Goal: Information Seeking & Learning: Check status

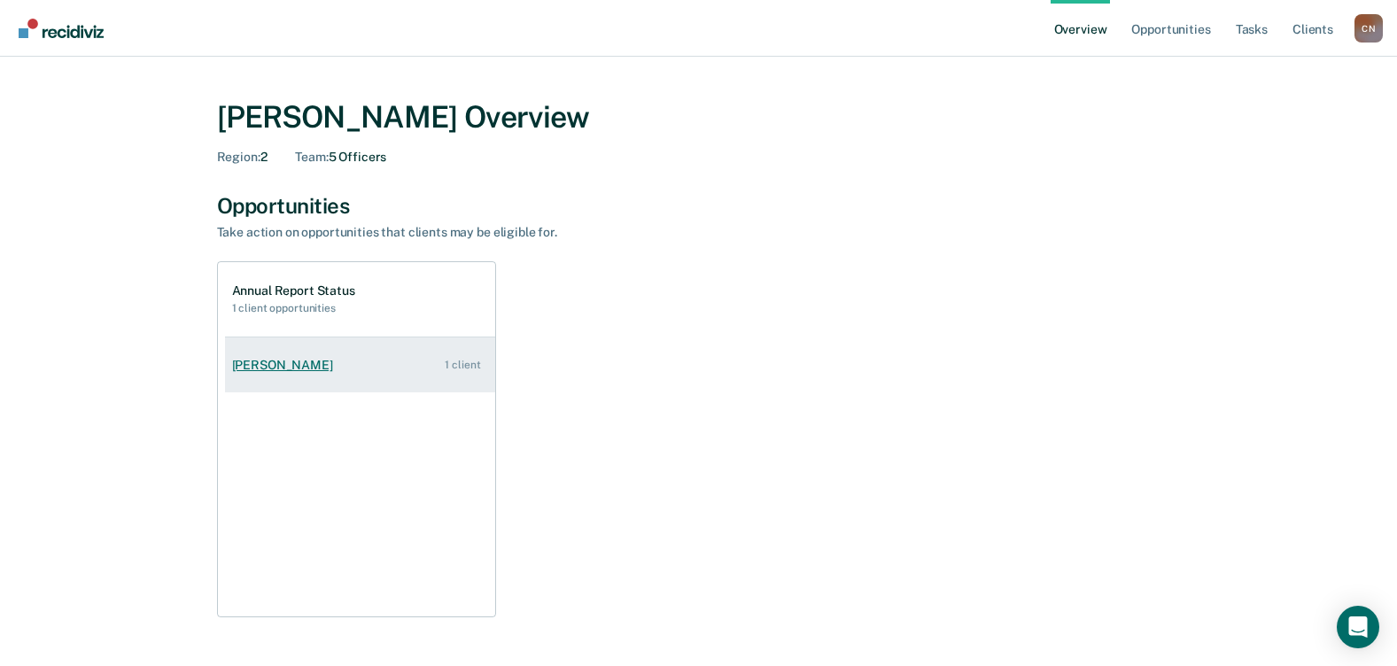
click at [270, 367] on div "[PERSON_NAME]" at bounding box center [286, 365] width 108 height 15
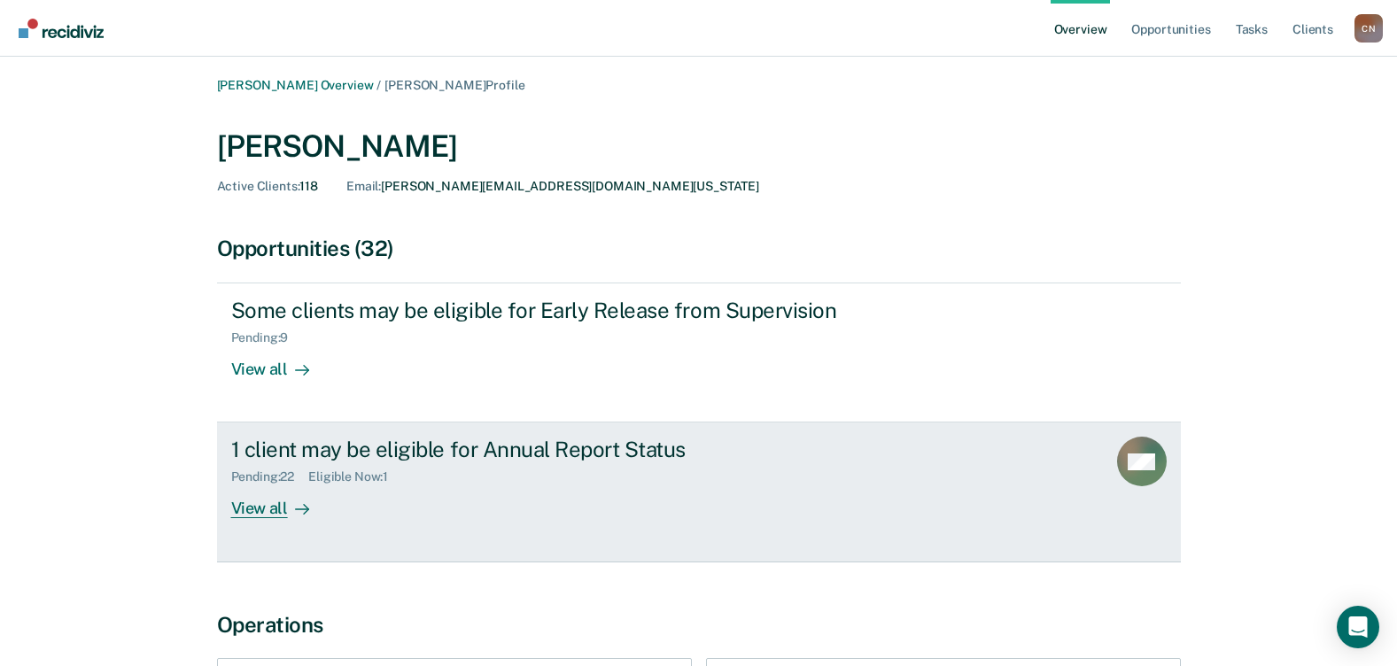
click at [258, 511] on div "View all" at bounding box center [280, 502] width 99 height 35
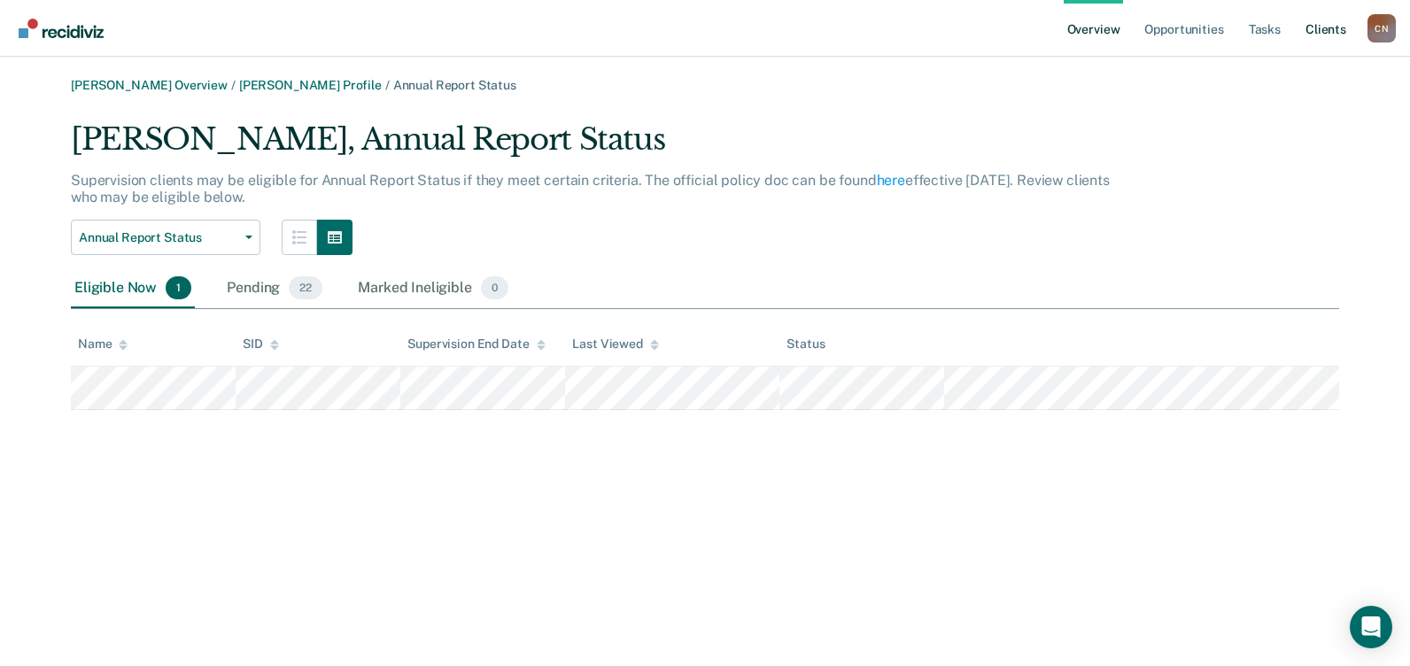
click at [1325, 32] on link "Client s" at bounding box center [1326, 28] width 48 height 57
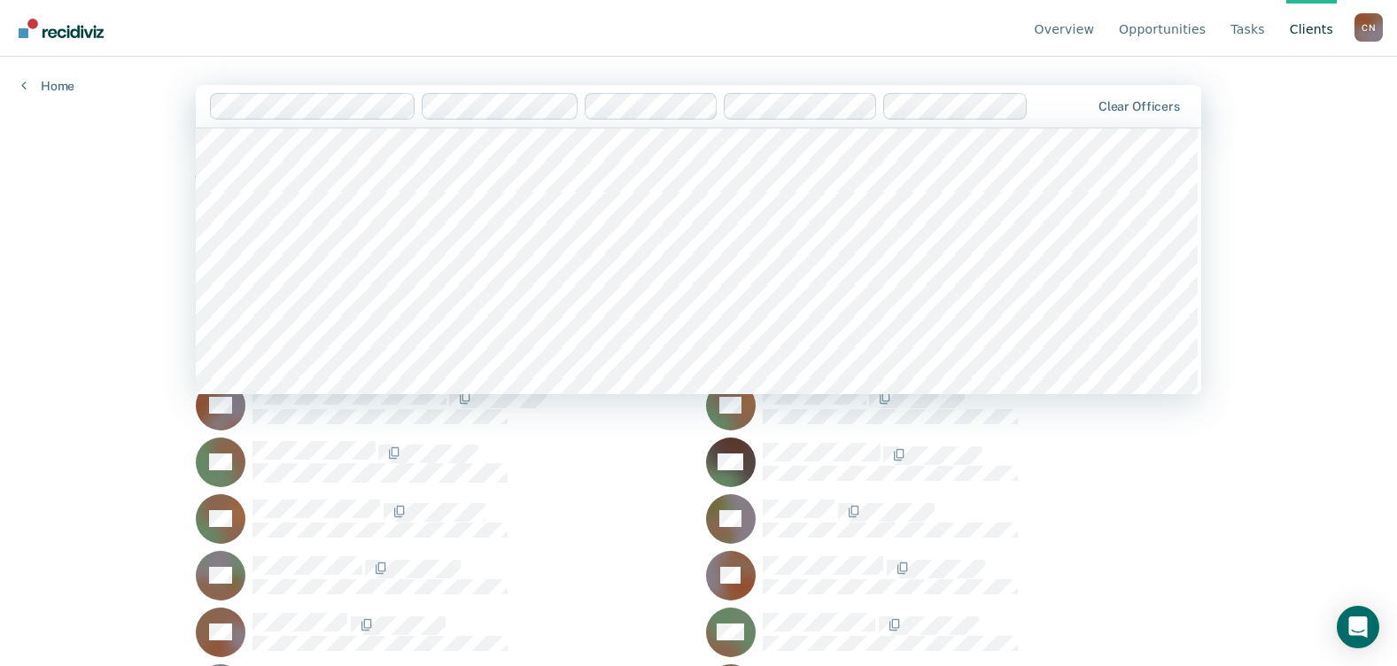
scroll to position [443, 0]
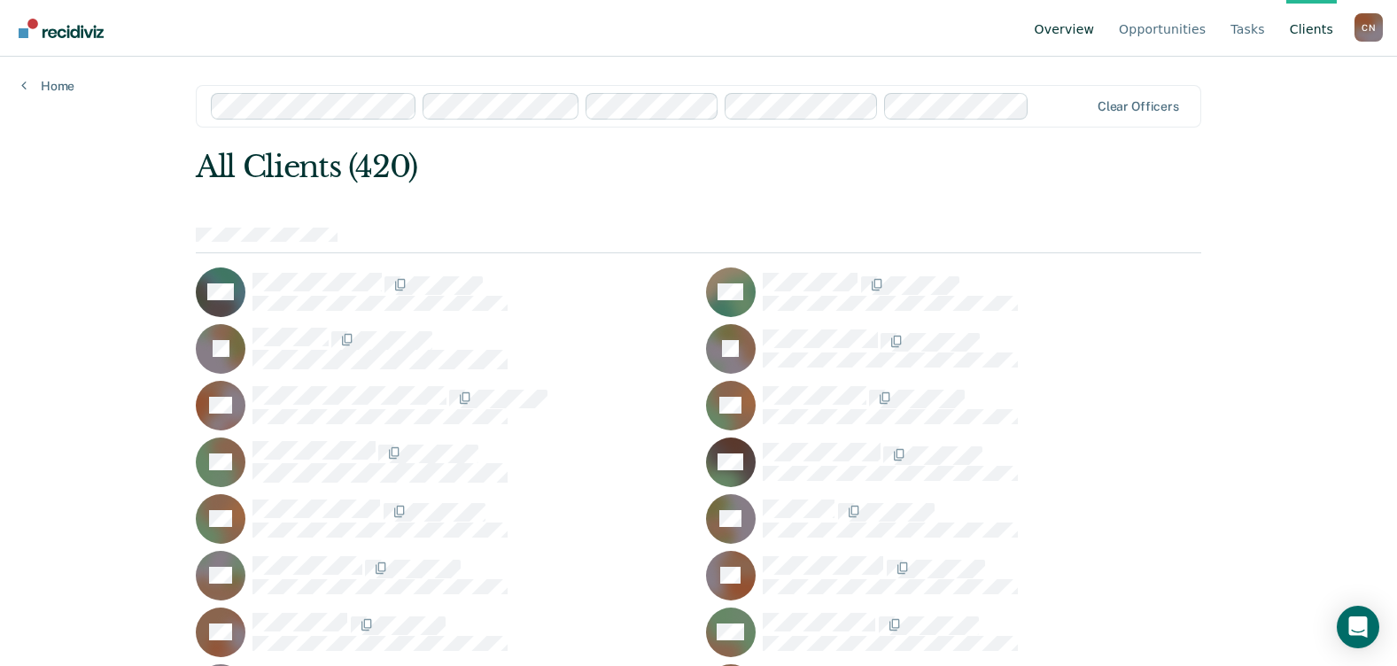
click at [1080, 36] on link "Overview" at bounding box center [1064, 28] width 67 height 57
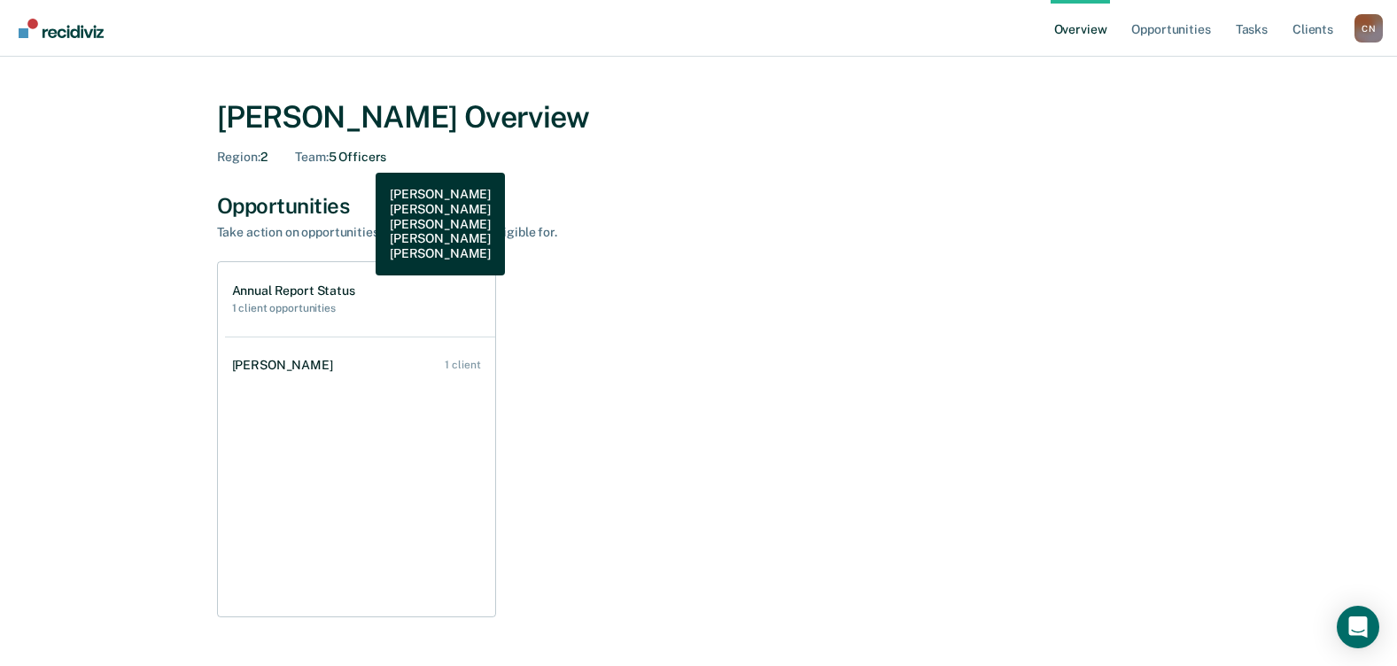
click at [362, 159] on div "Team : 5 Officers" at bounding box center [340, 157] width 91 height 15
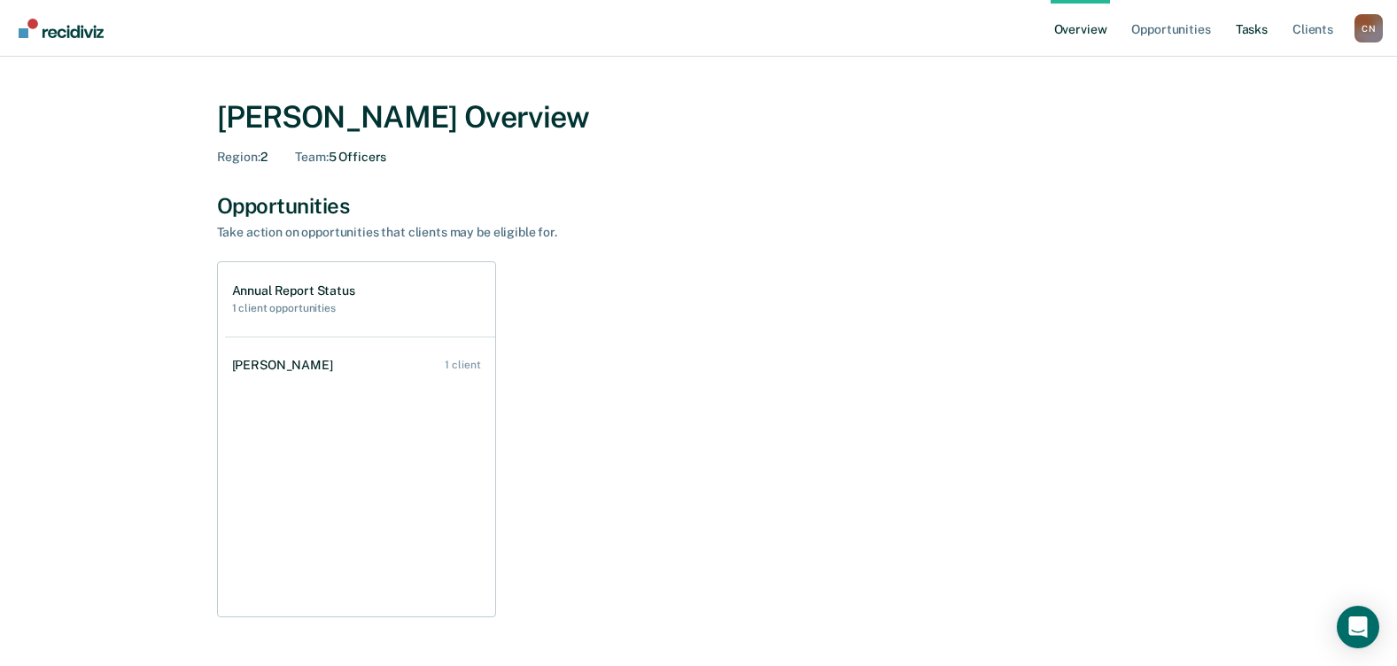
click at [1252, 27] on link "Tasks" at bounding box center [1251, 28] width 39 height 57
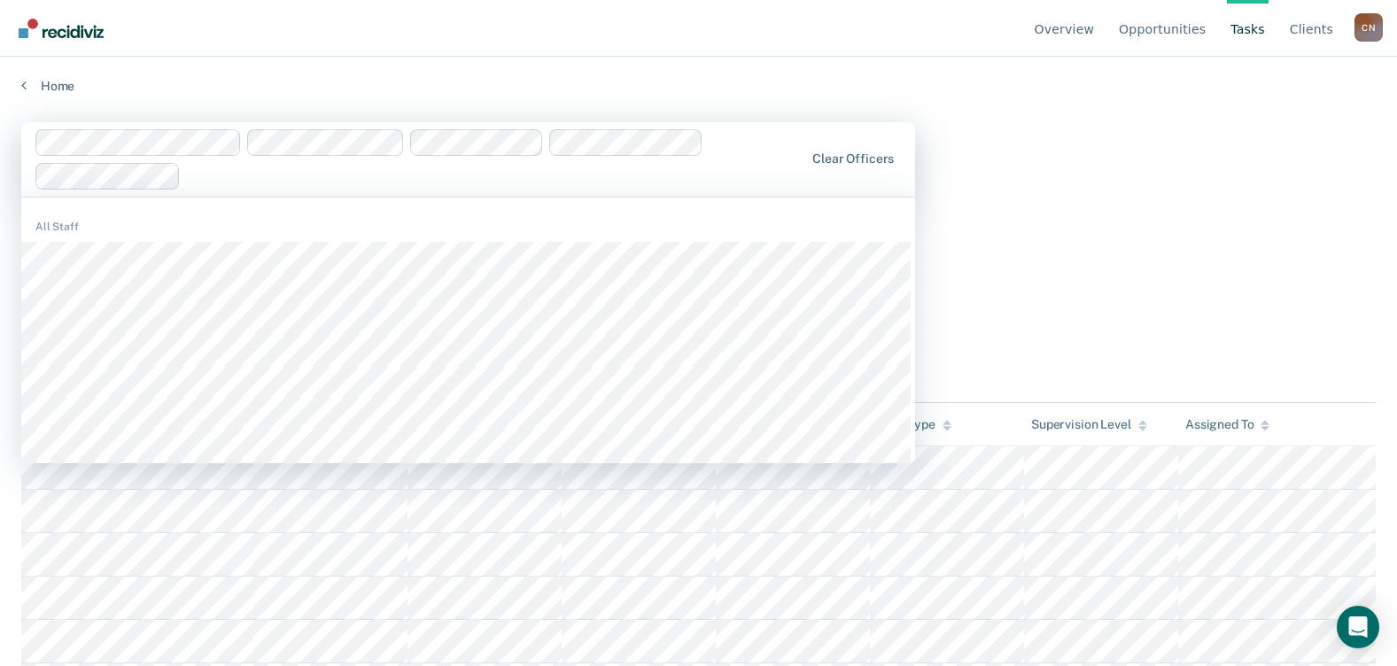
click at [1322, 237] on div "Tasks Critically Understaffed" at bounding box center [698, 236] width 1355 height 36
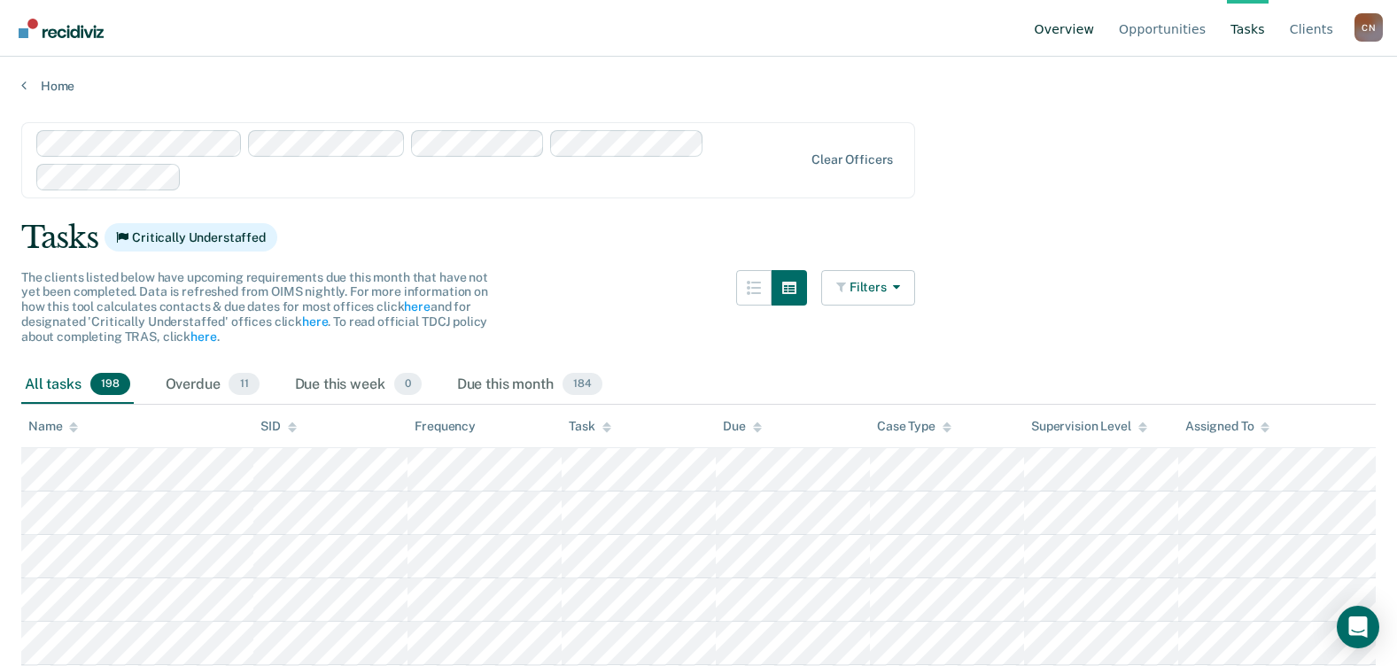
click at [1087, 35] on link "Overview" at bounding box center [1064, 28] width 67 height 57
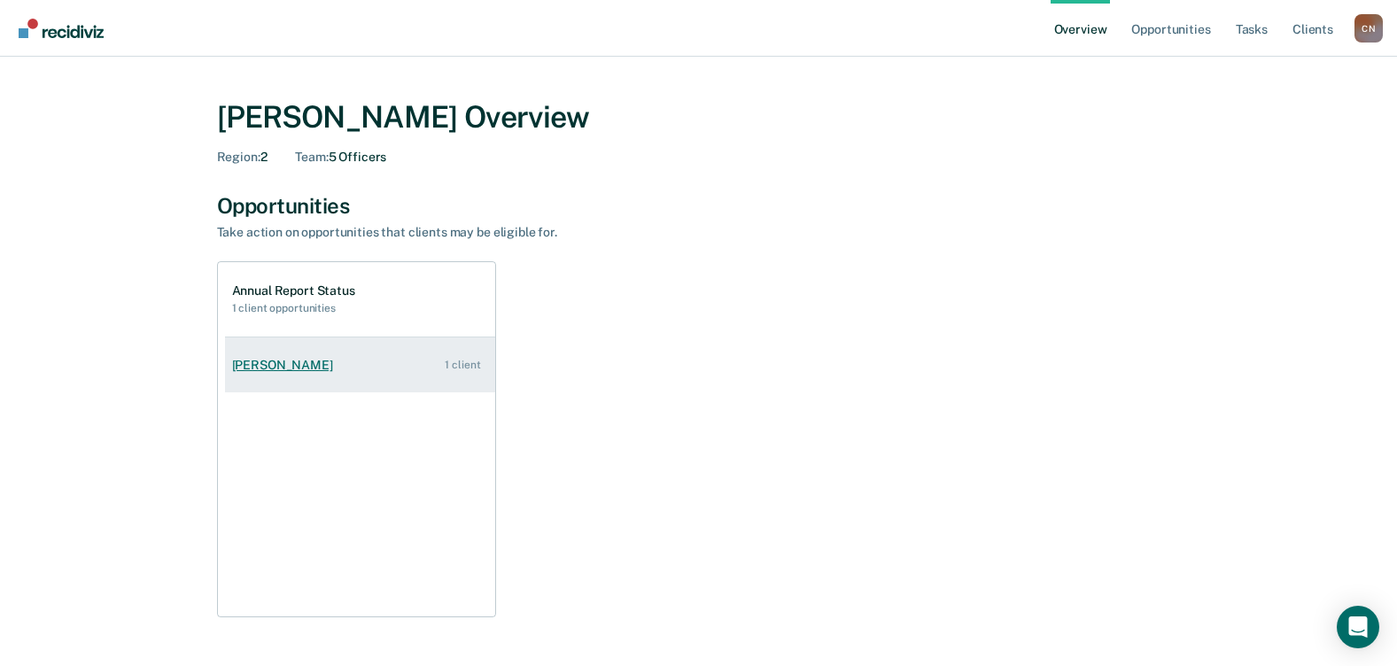
click at [271, 368] on div "Evans Okengo" at bounding box center [286, 365] width 108 height 15
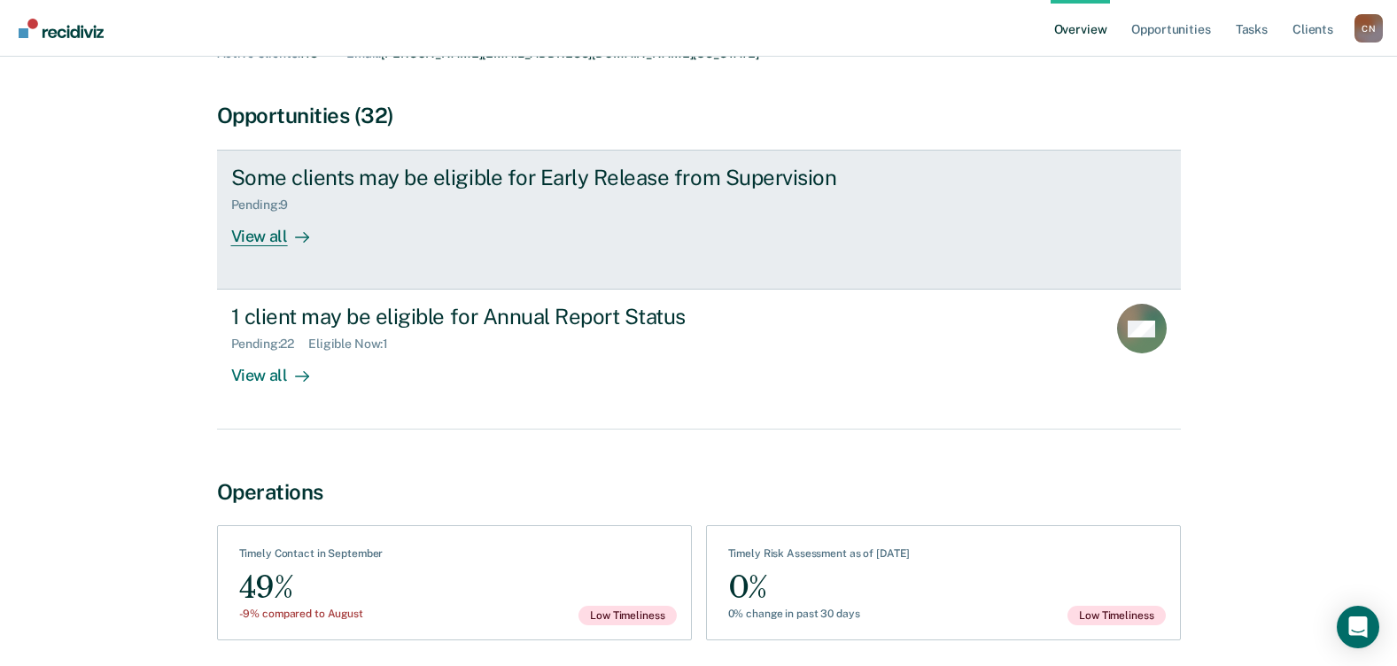
scroll to position [22, 0]
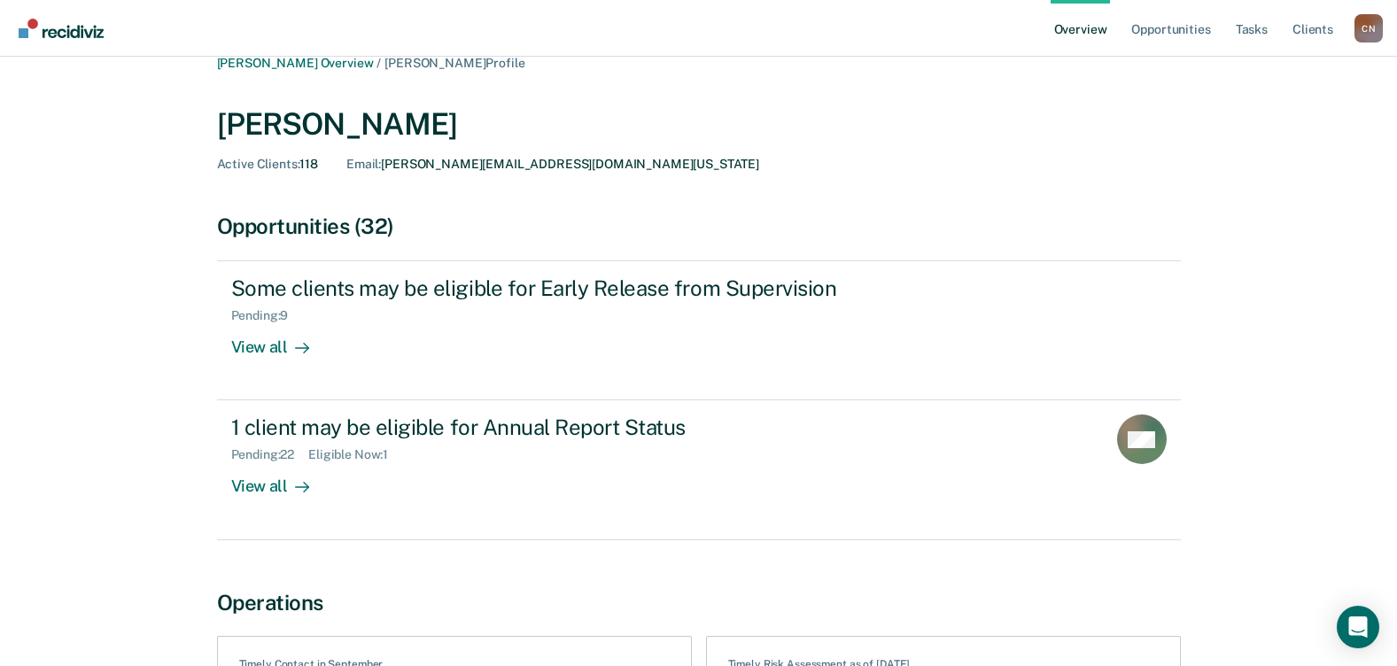
click at [1369, 34] on div "C N" at bounding box center [1369, 28] width 28 height 28
click at [1322, 31] on link "Client s" at bounding box center [1313, 28] width 48 height 57
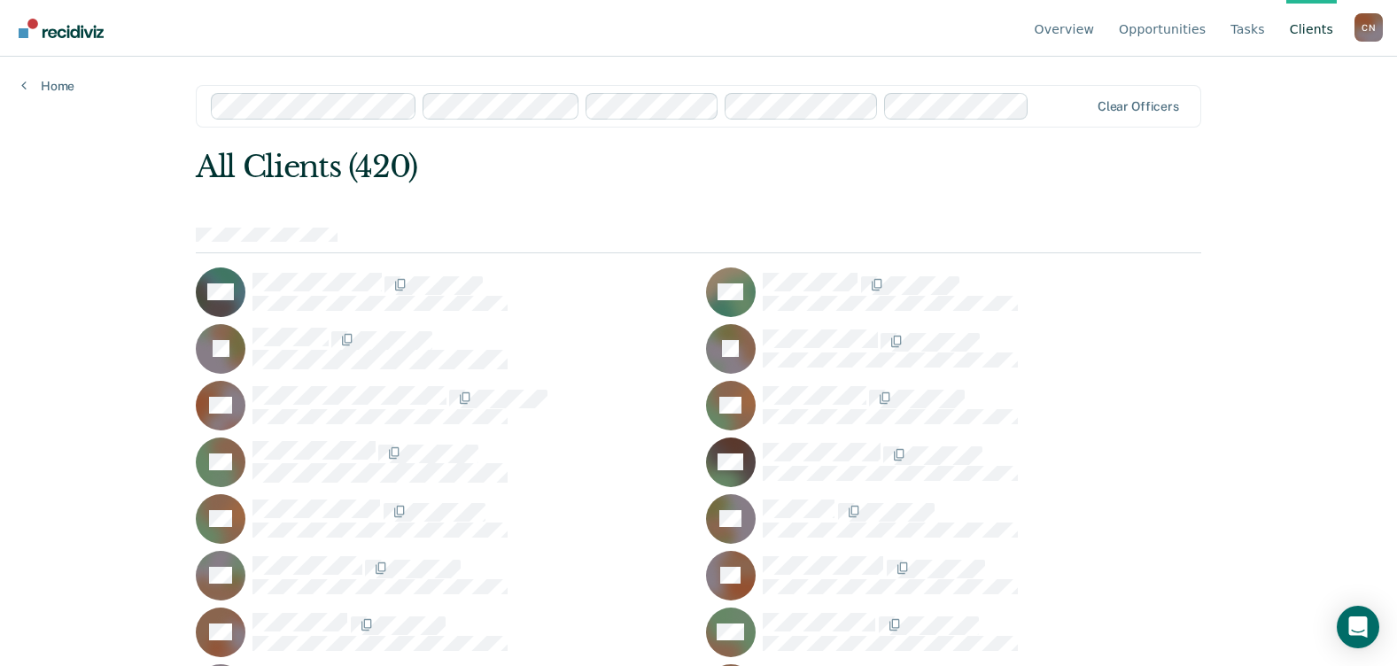
click at [419, 231] on div at bounding box center [699, 241] width 1006 height 26
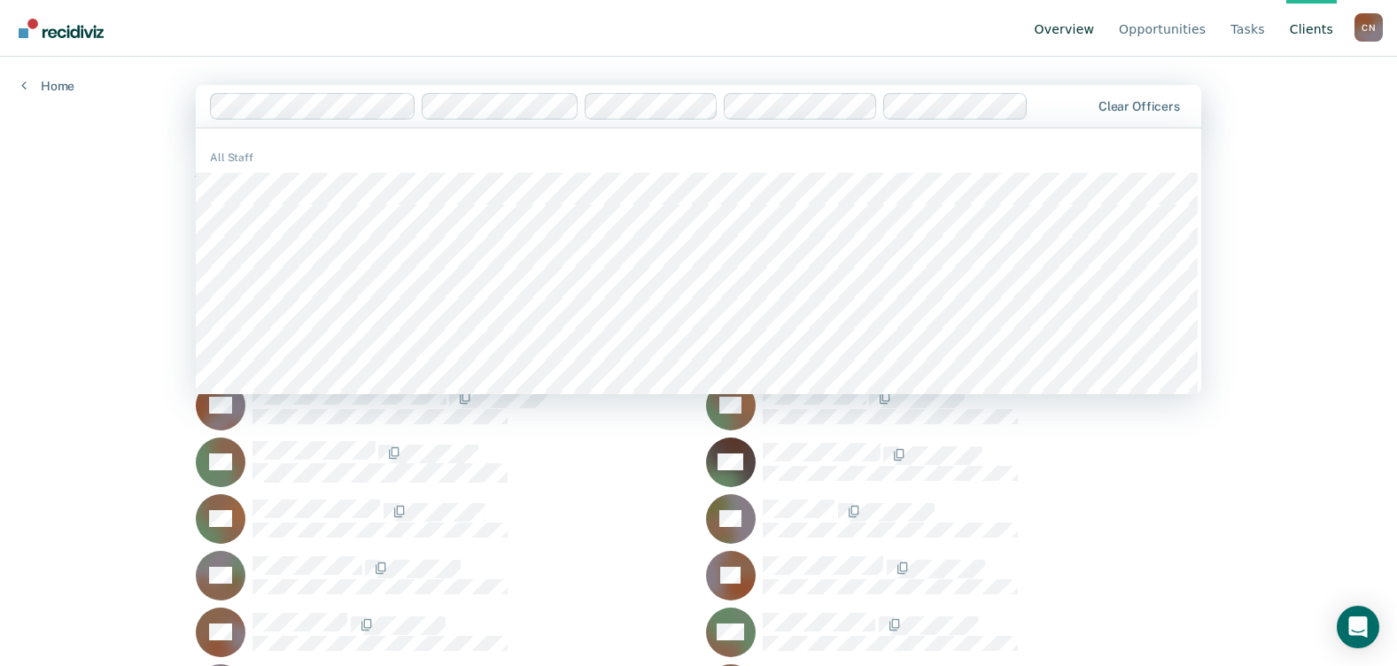
click at [1096, 31] on link "Overview" at bounding box center [1064, 28] width 67 height 57
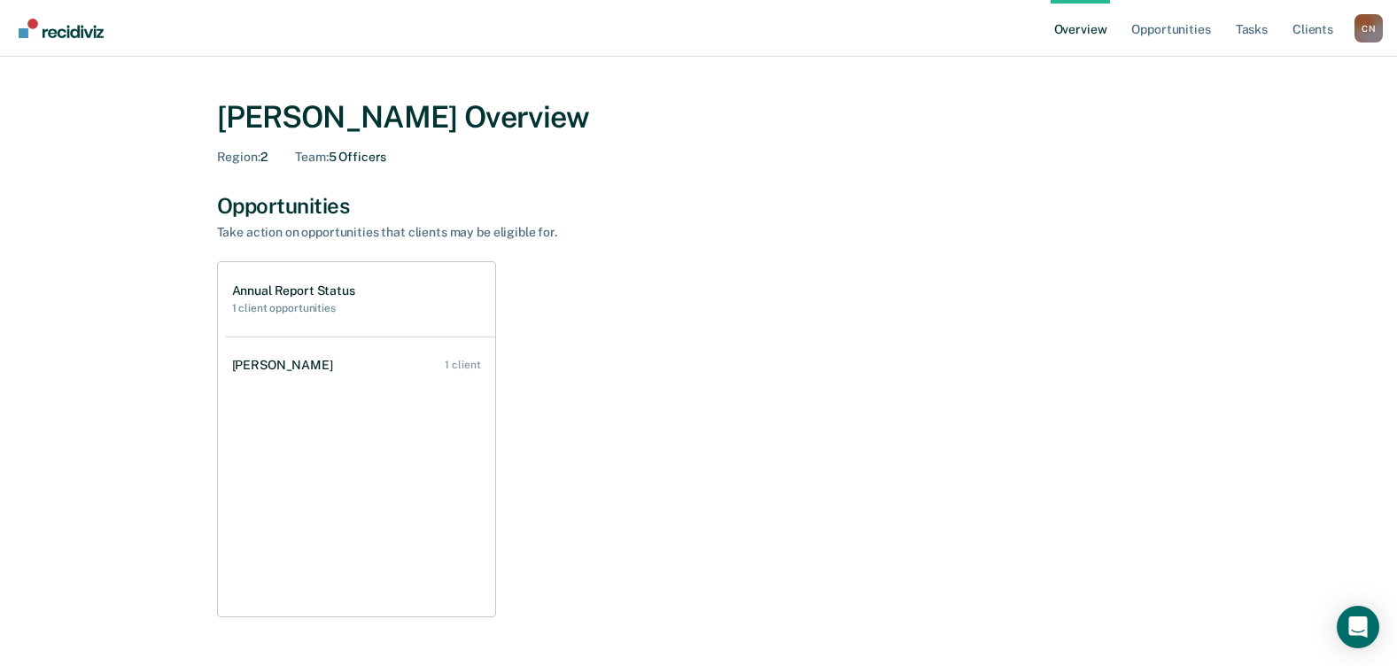
click at [1361, 37] on div "C N" at bounding box center [1369, 28] width 28 height 28
click at [1265, 84] on link "Profile" at bounding box center [1297, 81] width 114 height 15
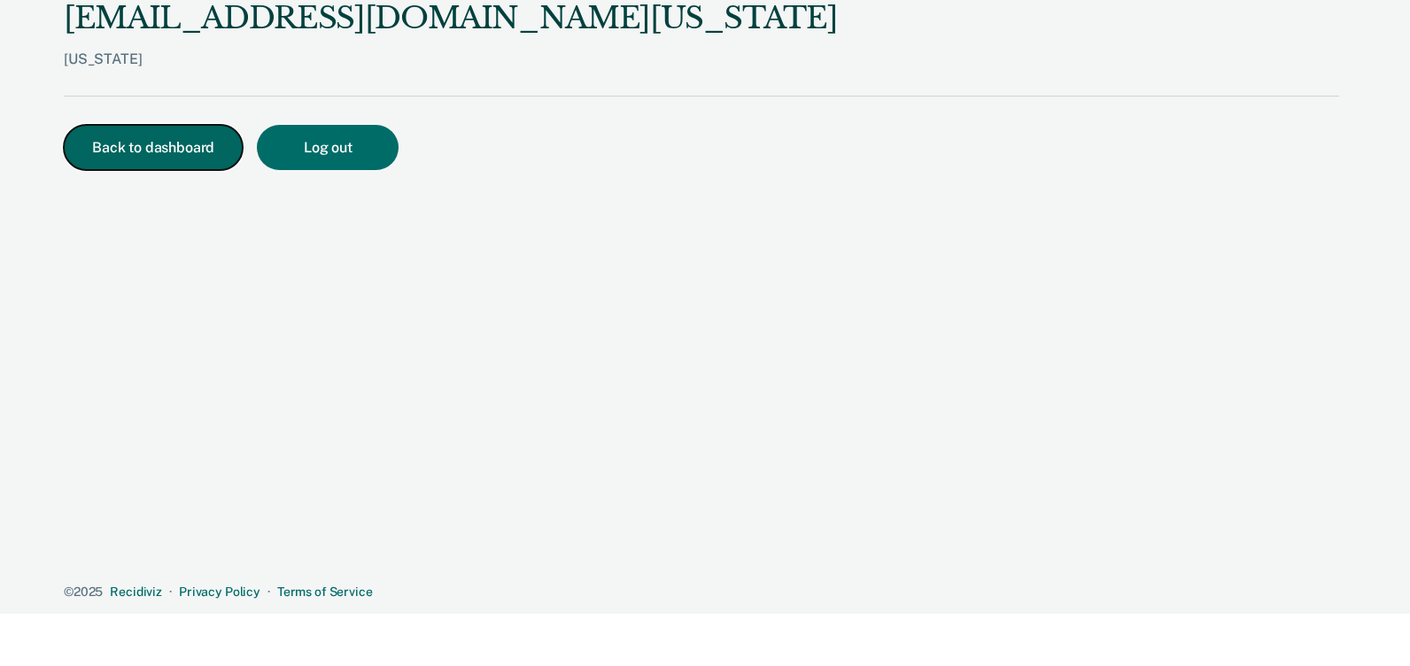
click at [134, 152] on button "Back to dashboard" at bounding box center [153, 147] width 179 height 45
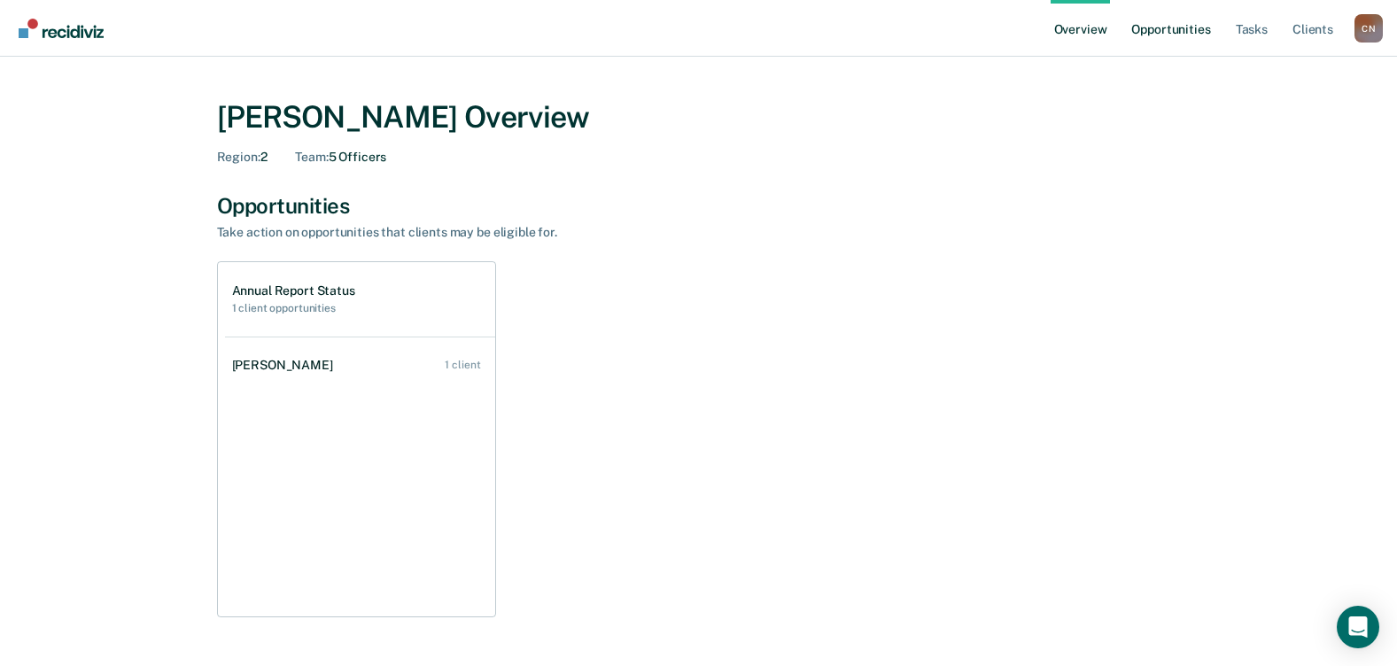
click at [1185, 27] on link "Opportunities" at bounding box center [1171, 28] width 86 height 57
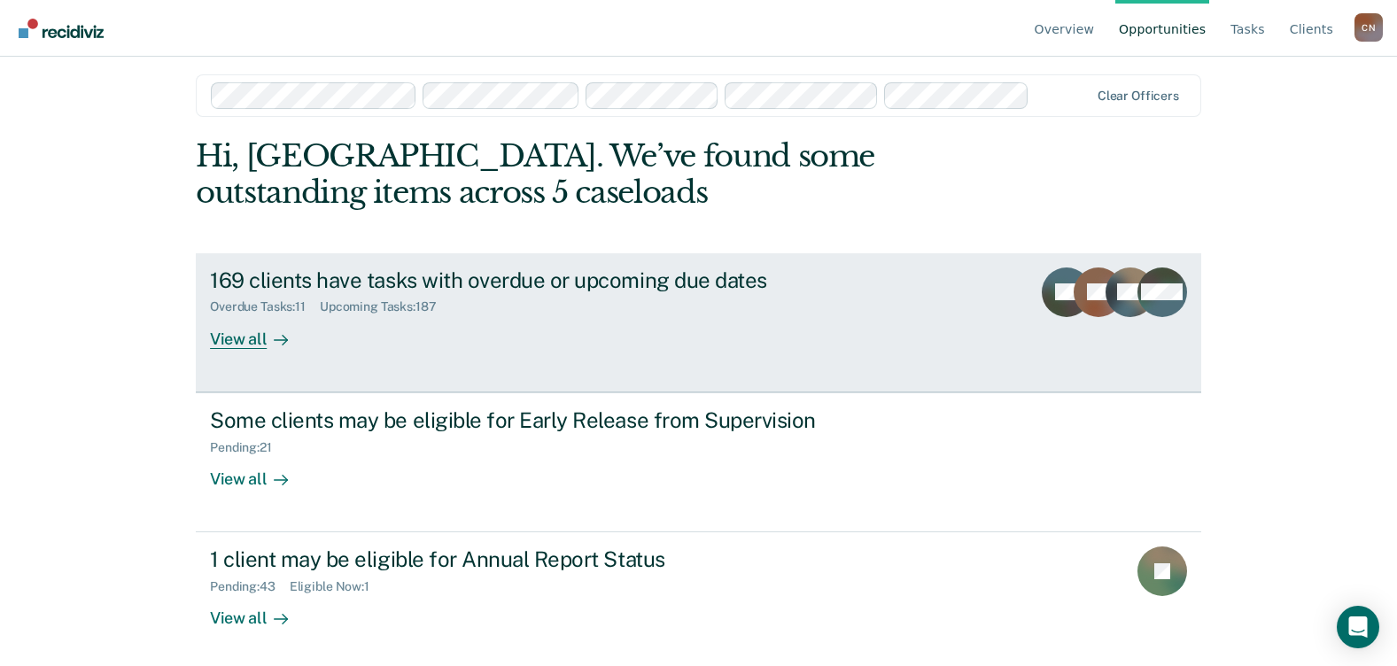
scroll to position [16, 0]
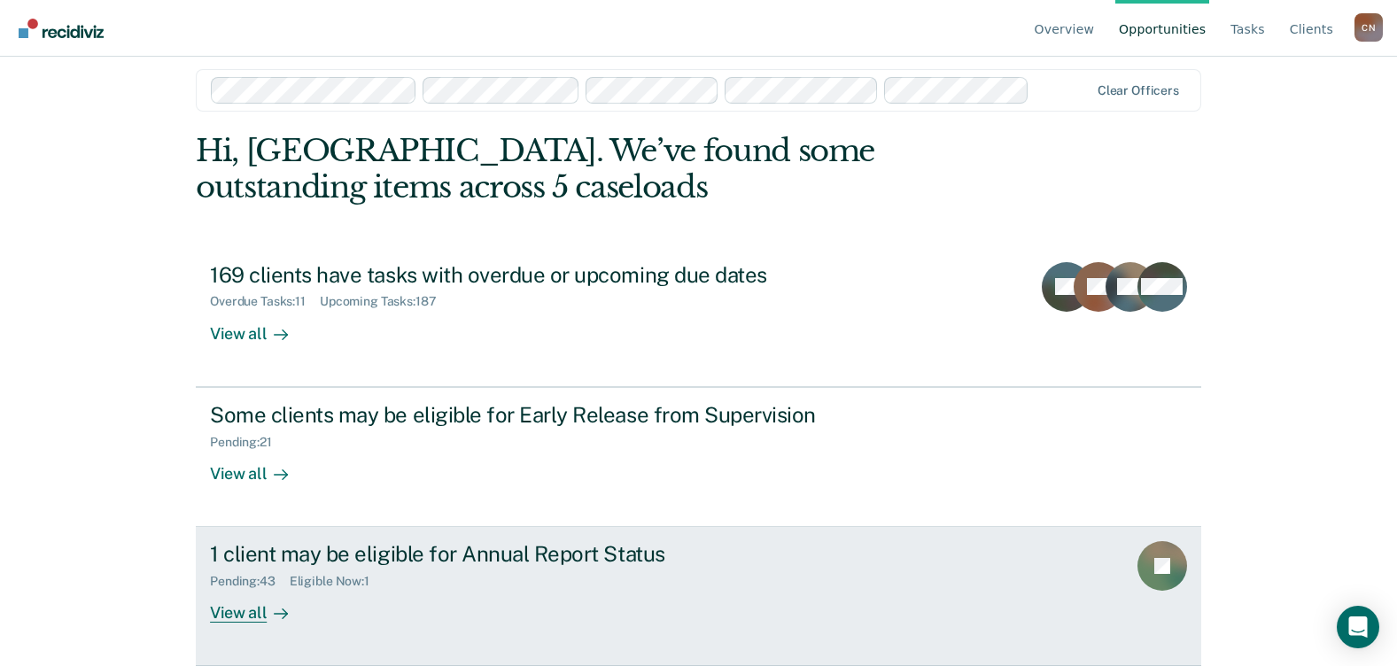
click at [239, 613] on div "View all" at bounding box center [259, 606] width 99 height 35
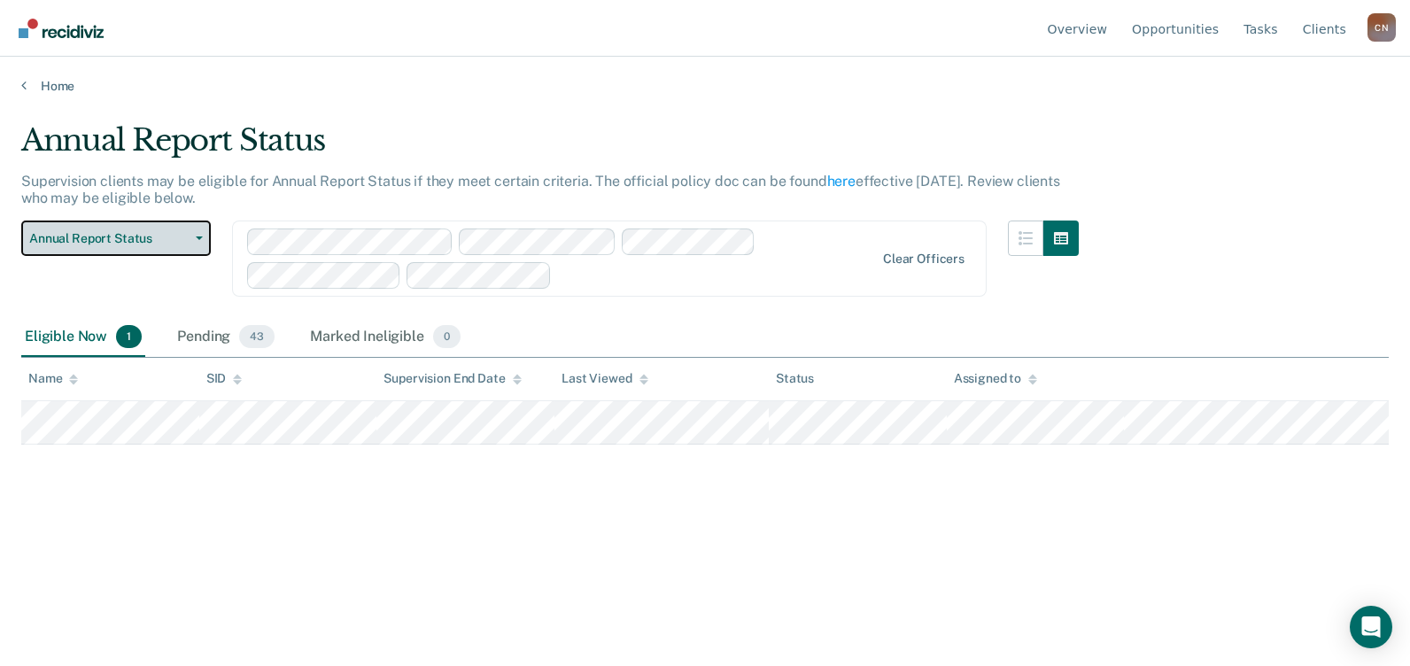
click at [196, 243] on button "Annual Report Status" at bounding box center [116, 238] width 190 height 35
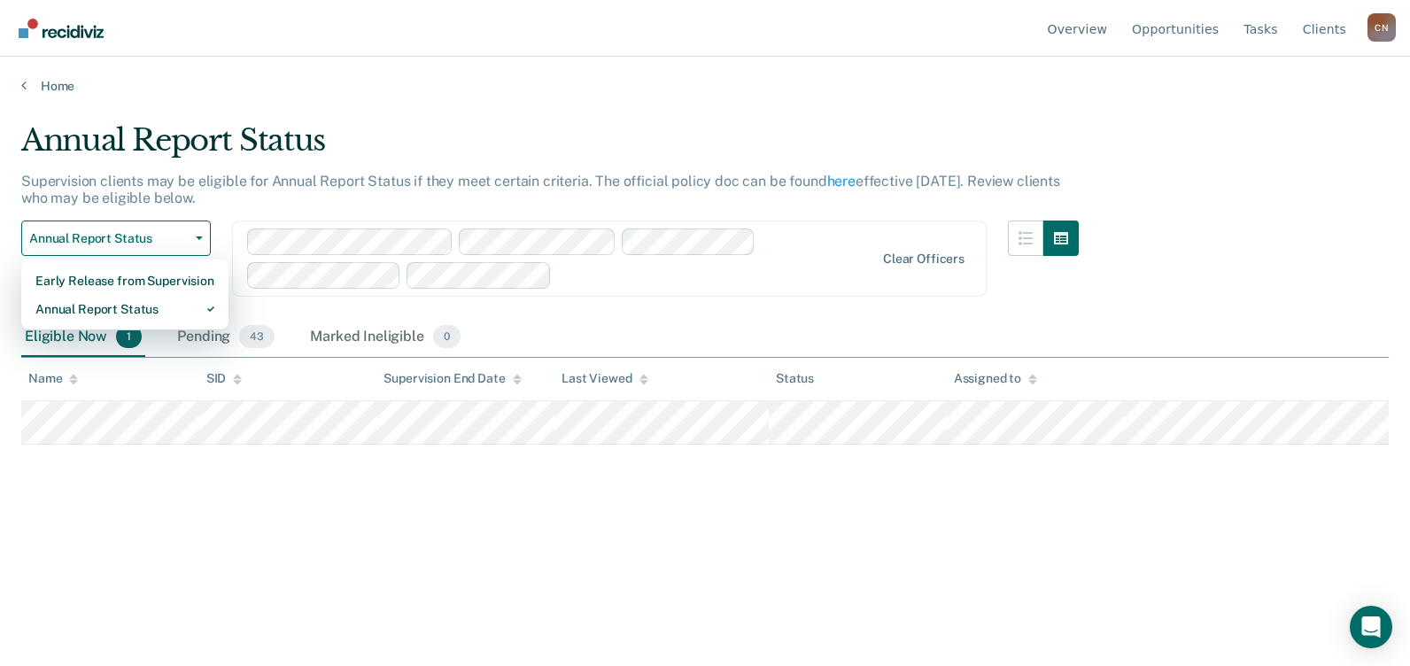
click at [259, 201] on div "Supervision clients may be eligible for Annual Report Status if they meet certa…" at bounding box center [550, 197] width 1058 height 48
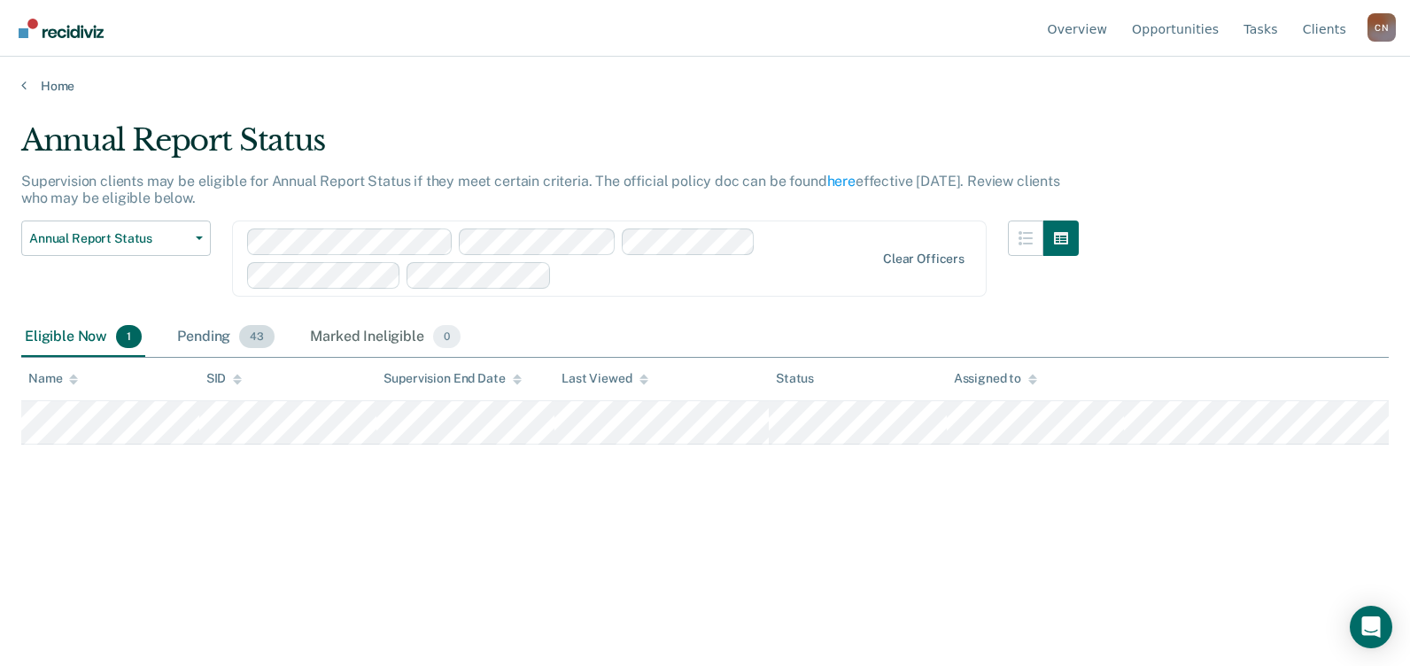
click at [198, 338] on div "Pending 43" at bounding box center [226, 337] width 105 height 39
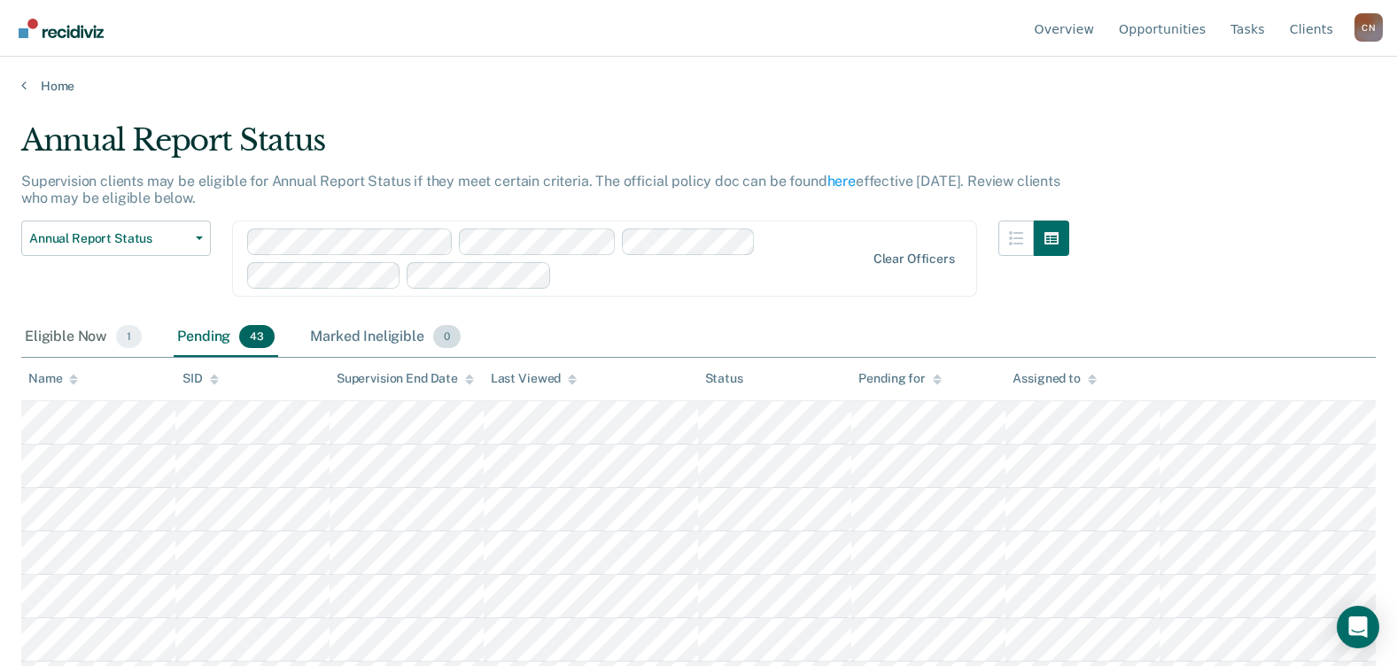
click at [348, 341] on div "Marked Ineligible 0" at bounding box center [386, 337] width 158 height 39
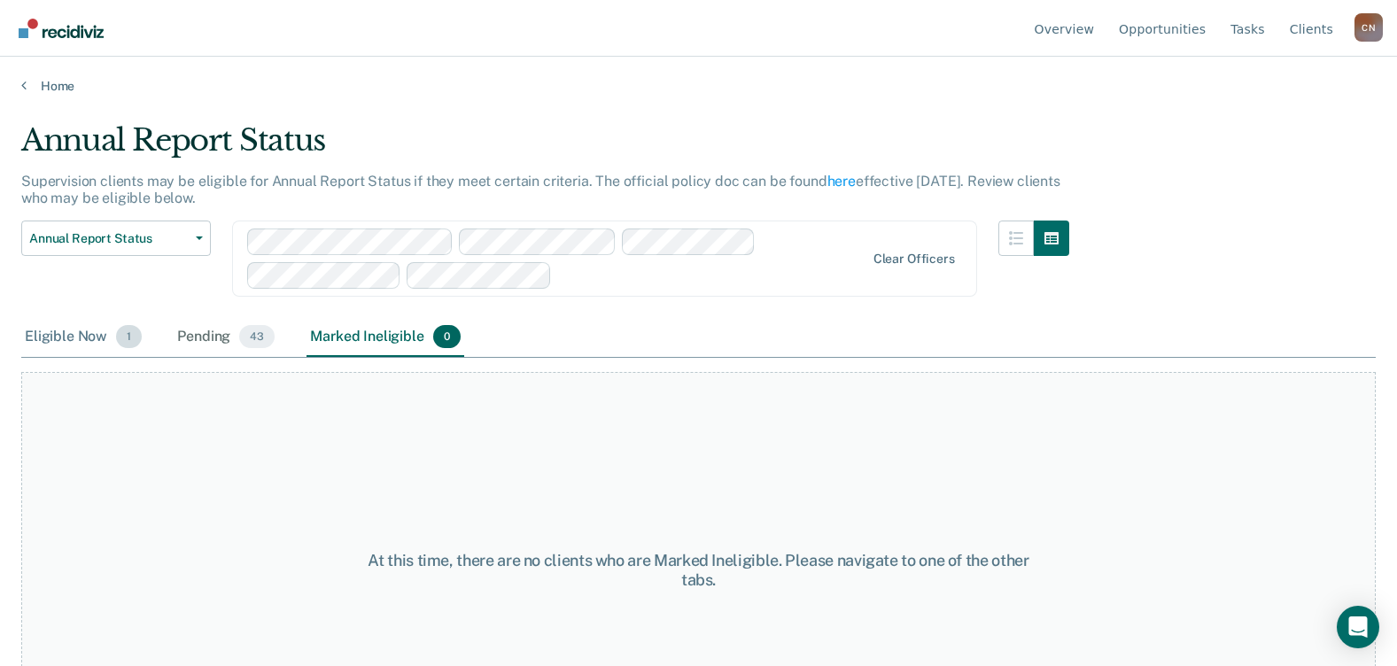
click at [51, 343] on div "Eligible Now 1" at bounding box center [83, 337] width 124 height 39
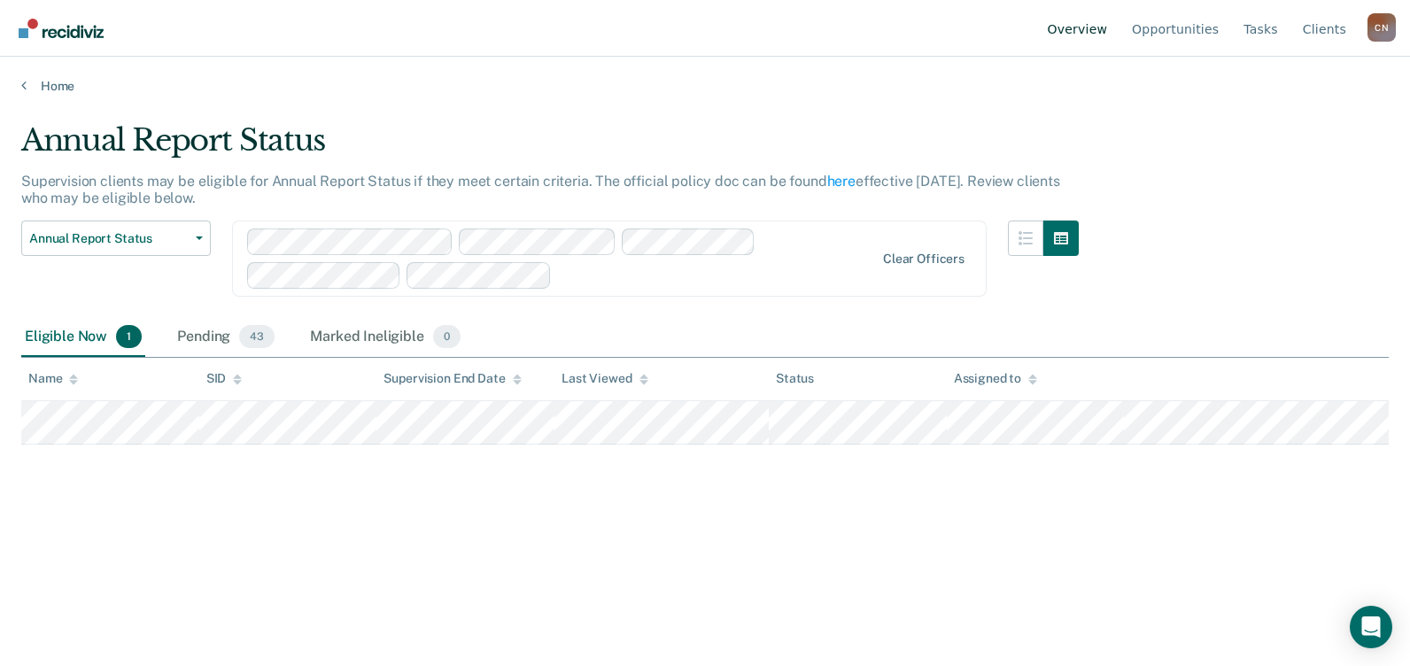
click at [1082, 29] on link "Overview" at bounding box center [1078, 28] width 67 height 57
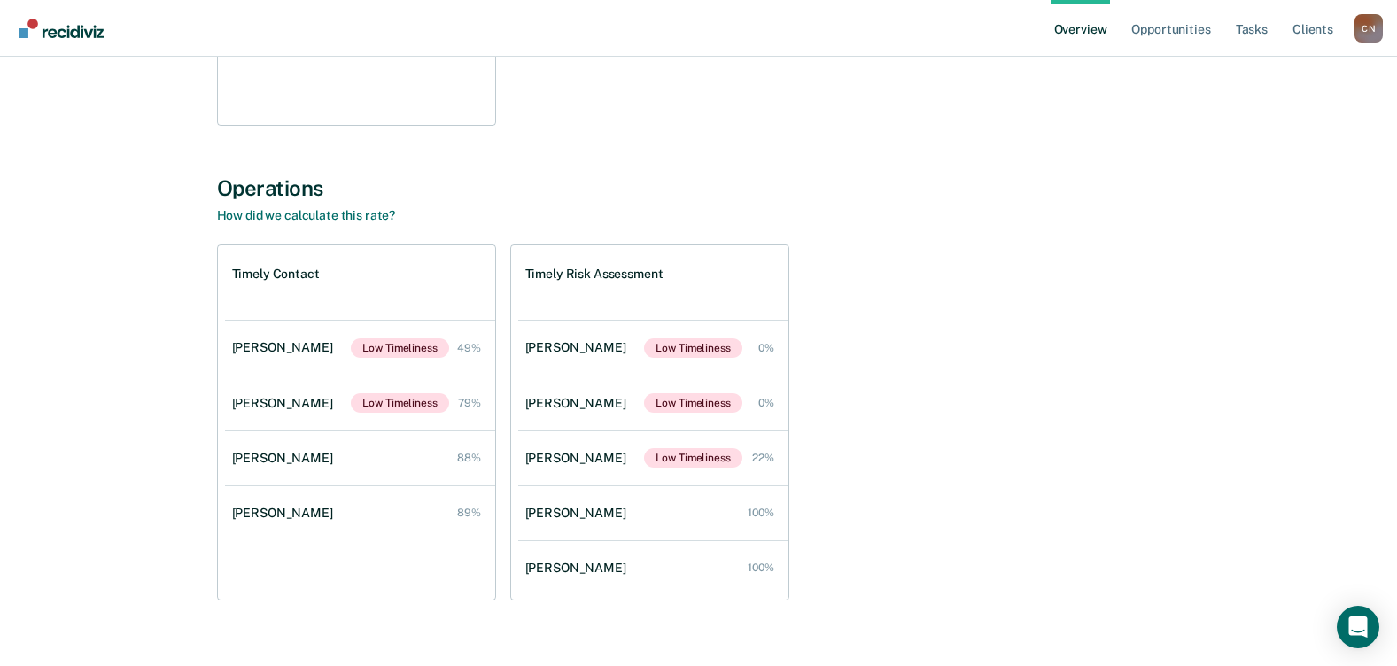
scroll to position [518, 0]
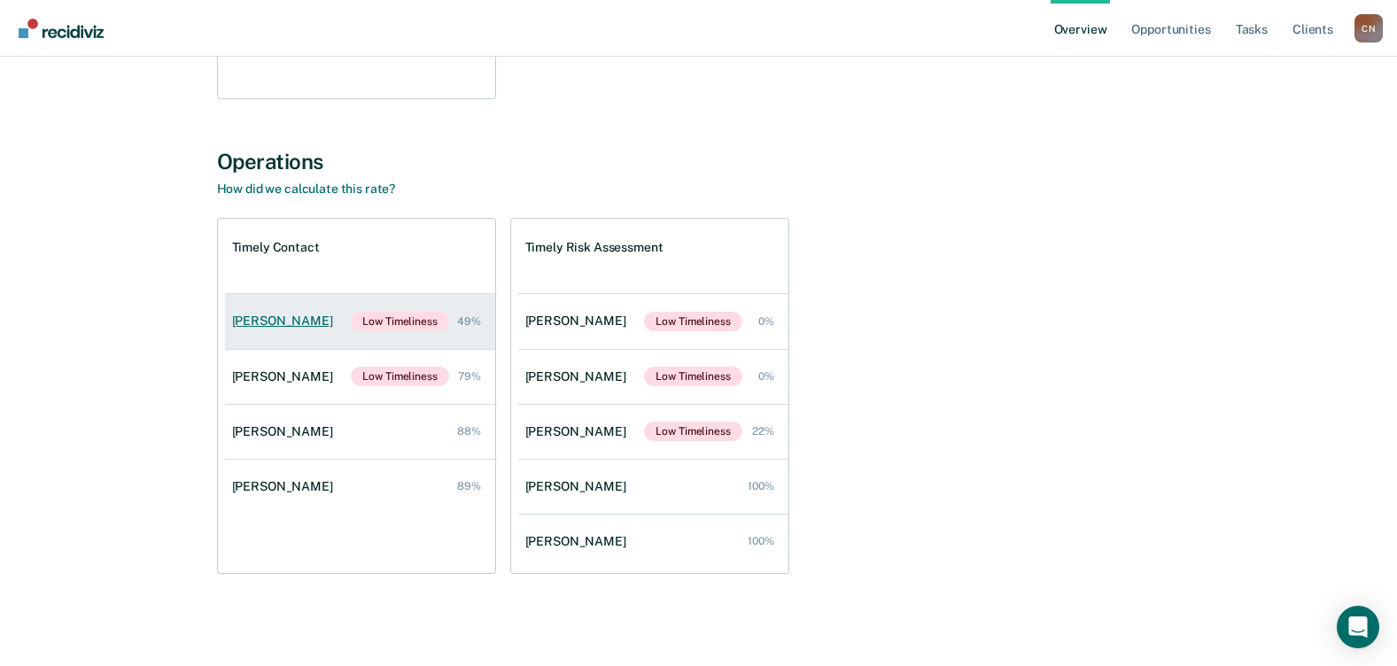
click at [269, 319] on div "Evans Okengo" at bounding box center [286, 321] width 108 height 15
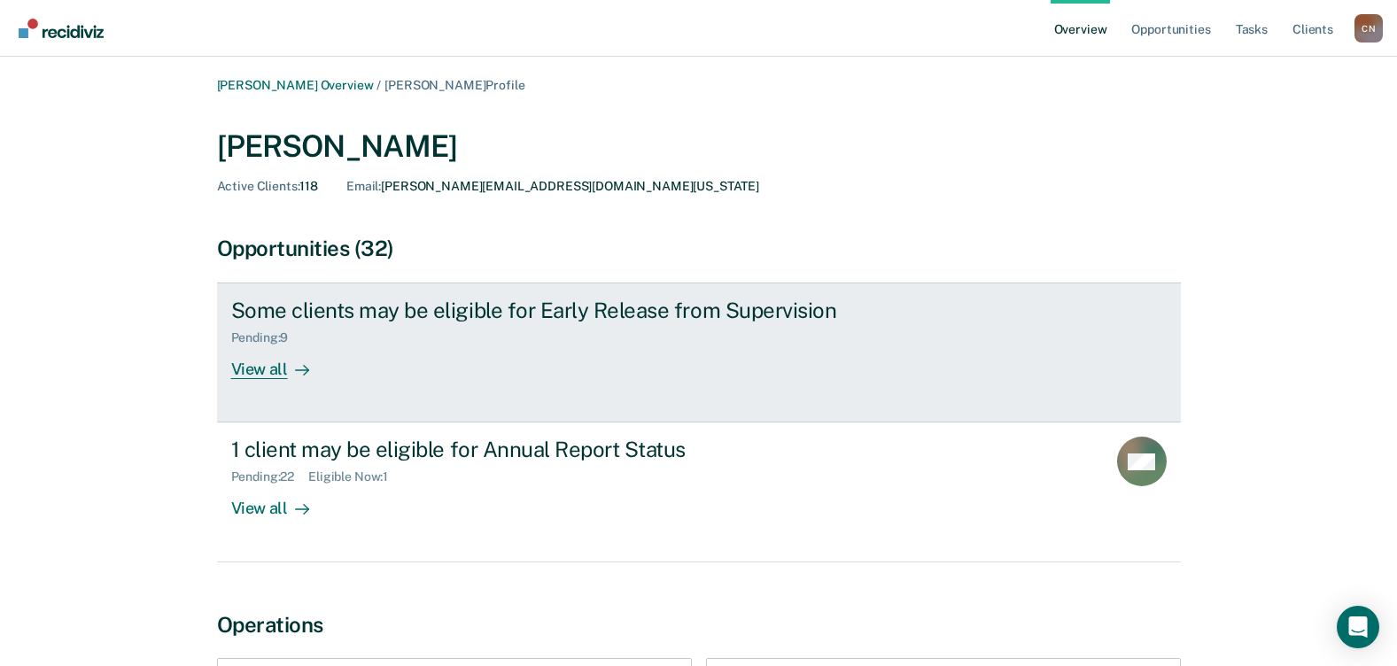
click at [281, 373] on div "View all" at bounding box center [280, 363] width 99 height 35
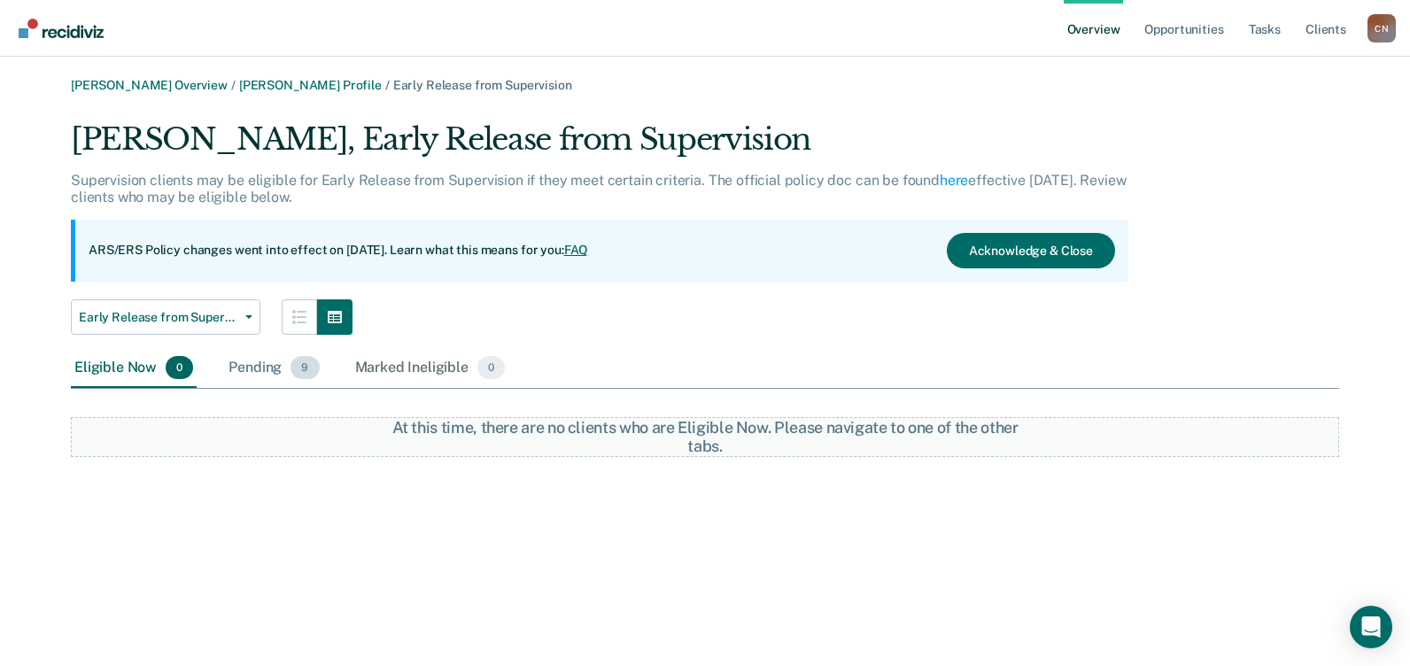
click at [252, 377] on div "Pending 9" at bounding box center [273, 368] width 97 height 39
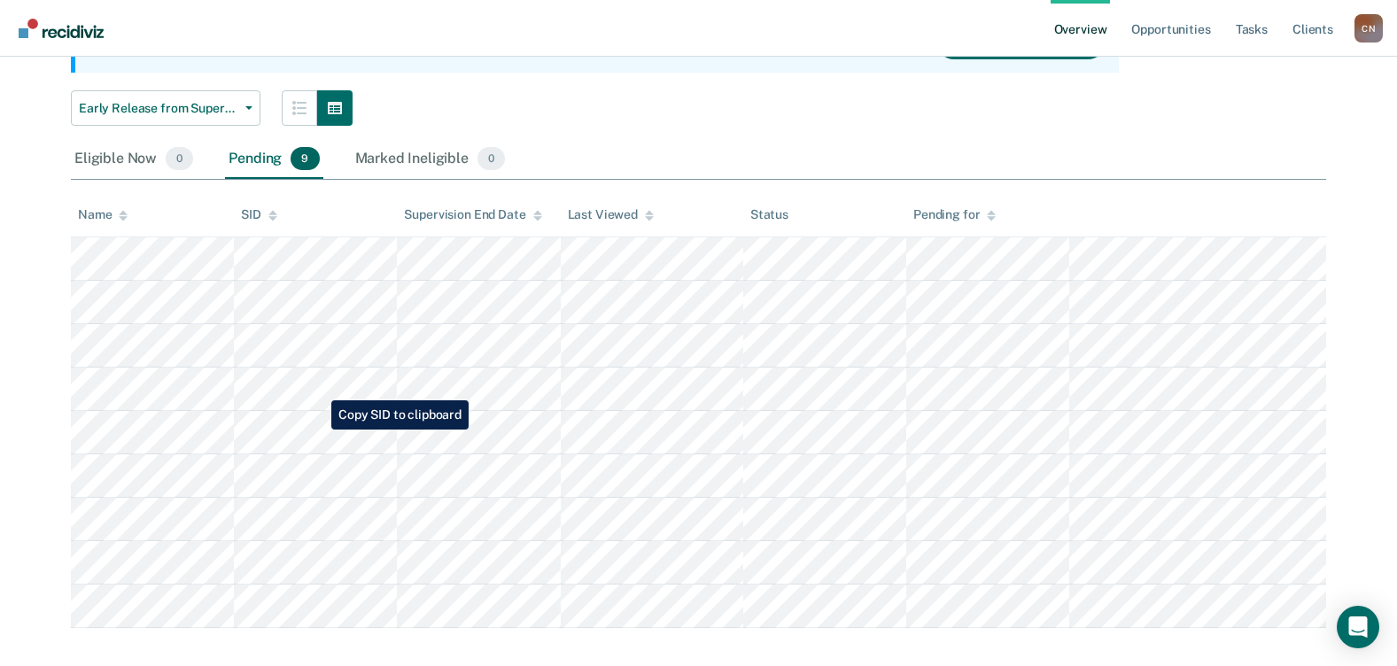
scroll to position [228, 0]
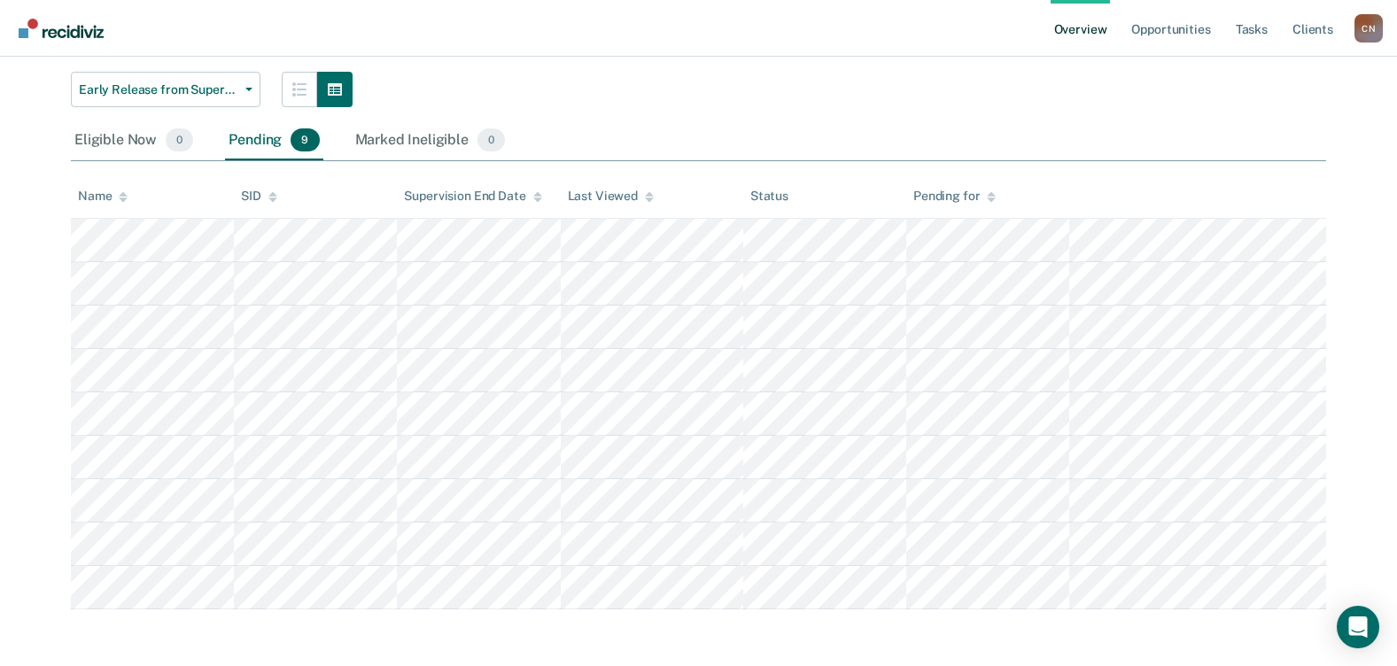
click at [1362, 28] on div "C N" at bounding box center [1369, 28] width 28 height 28
click at [1315, 27] on link "Client s" at bounding box center [1313, 28] width 48 height 57
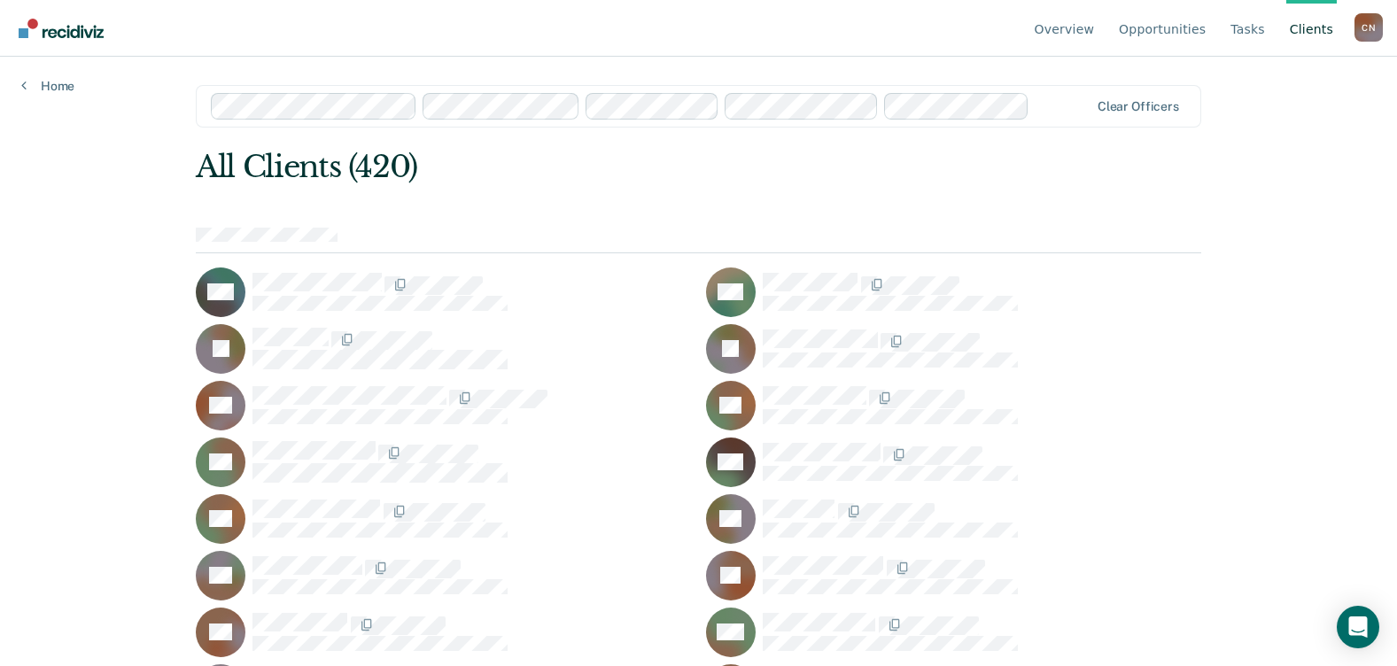
click at [338, 237] on div at bounding box center [699, 241] width 1006 height 26
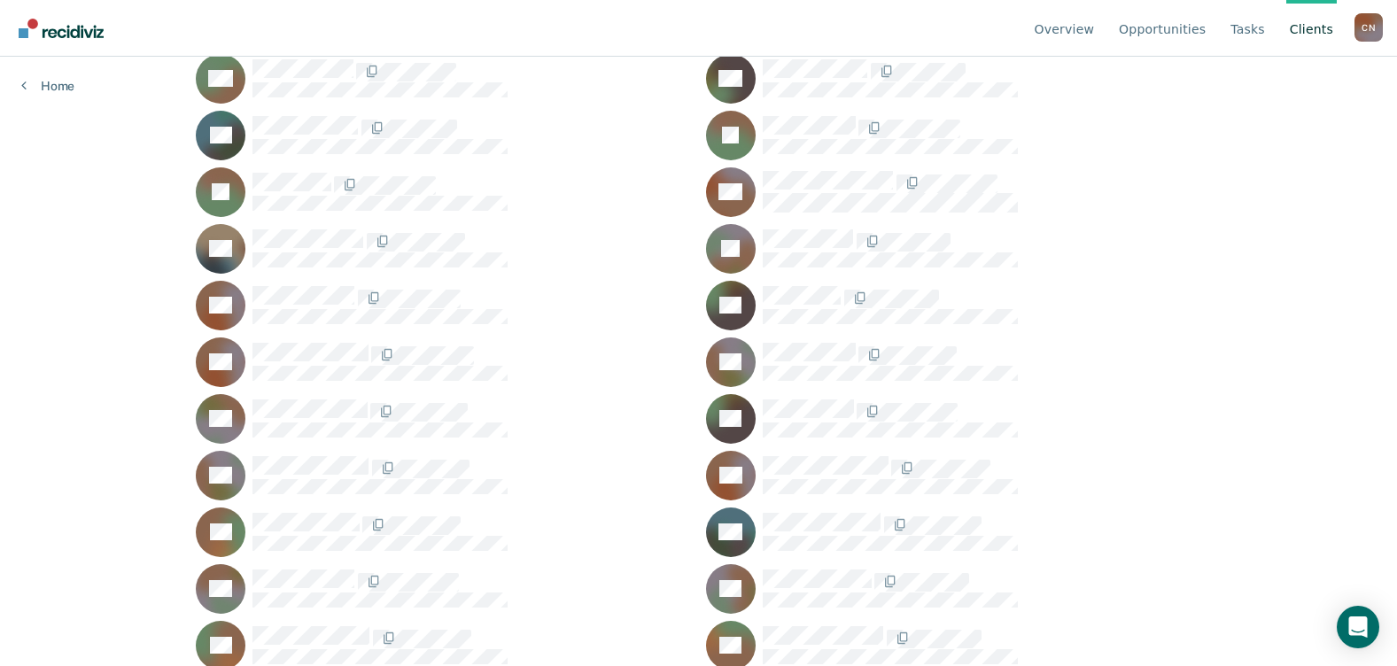
scroll to position [11251, 0]
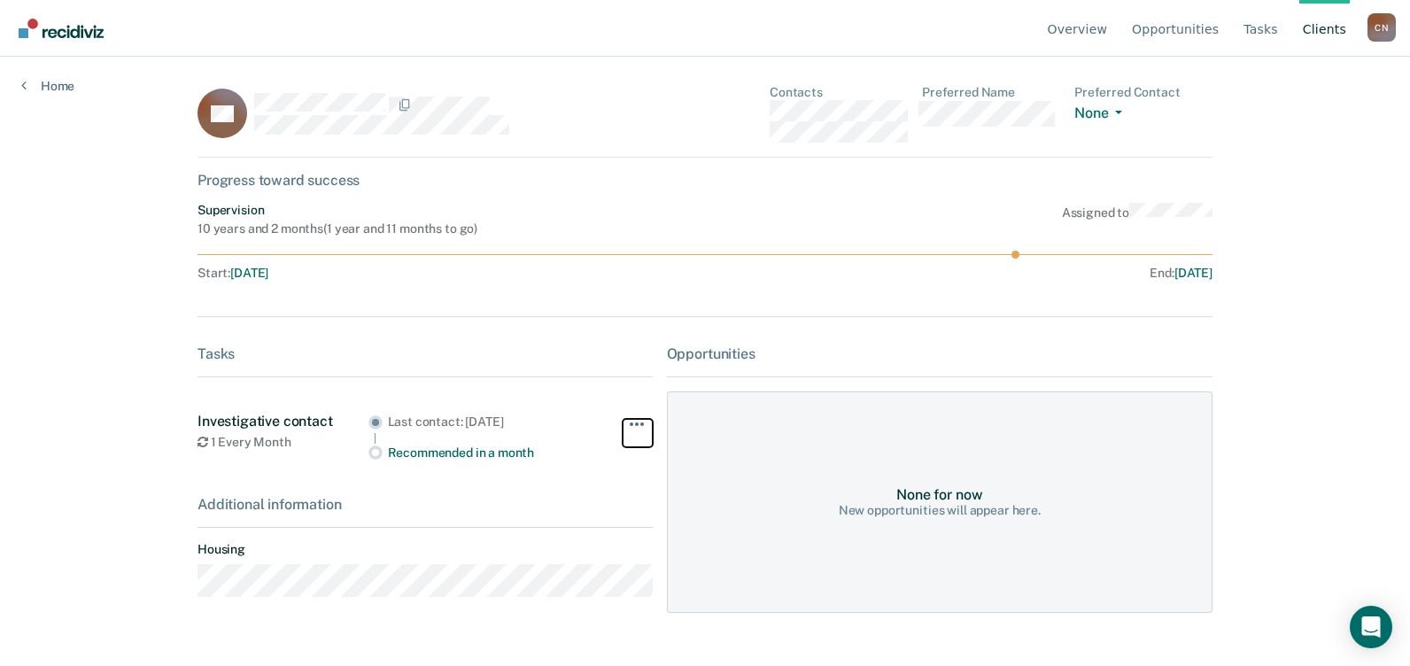
click at [633, 422] on button "button" at bounding box center [638, 433] width 30 height 28
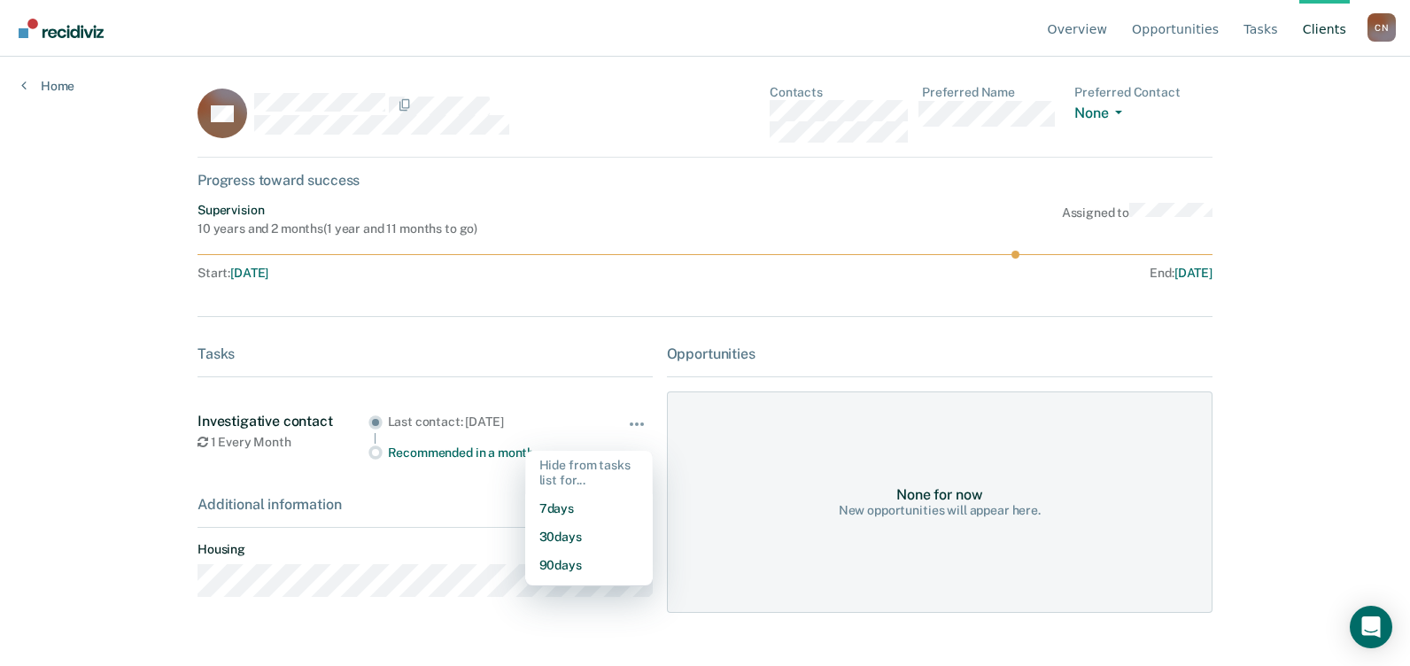
click at [619, 384] on div "Tasks Investigative contact 1 Every Month Last contact: Sep 12, 2025 Recommende…" at bounding box center [425, 414] width 455 height 136
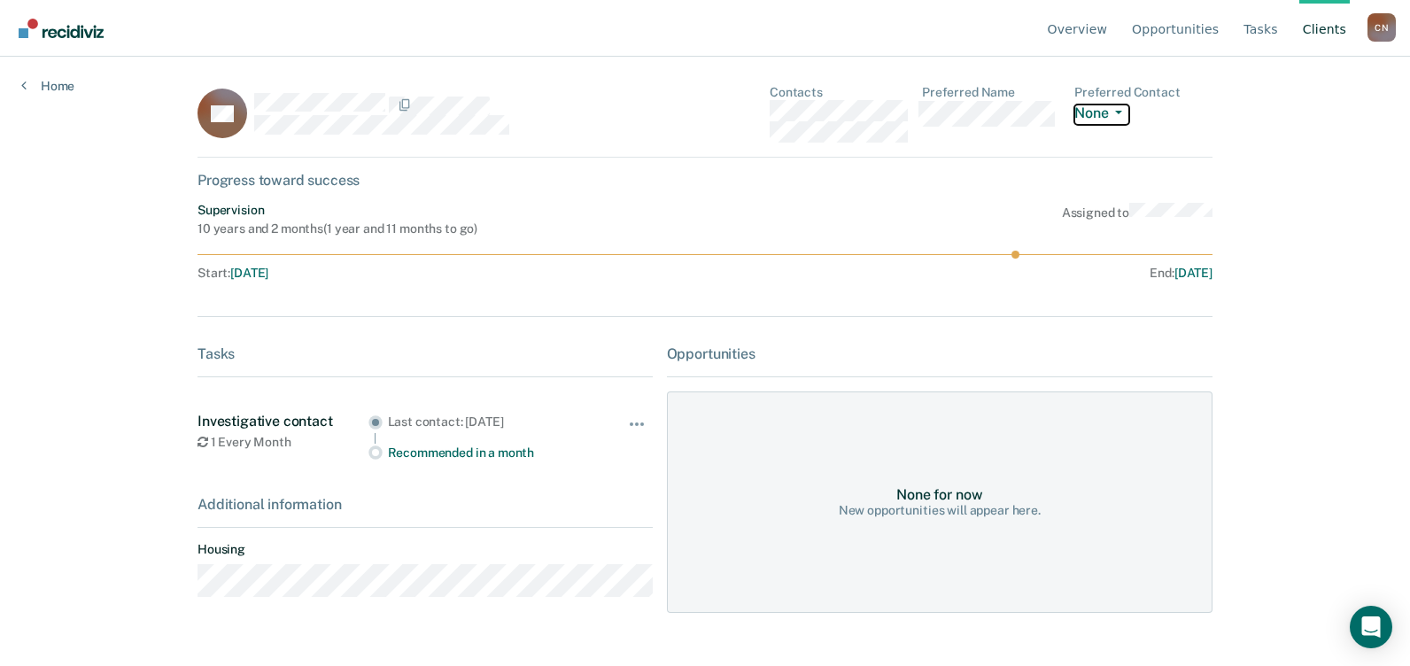
click at [1119, 113] on icon "button" at bounding box center [1118, 113] width 7 height 4
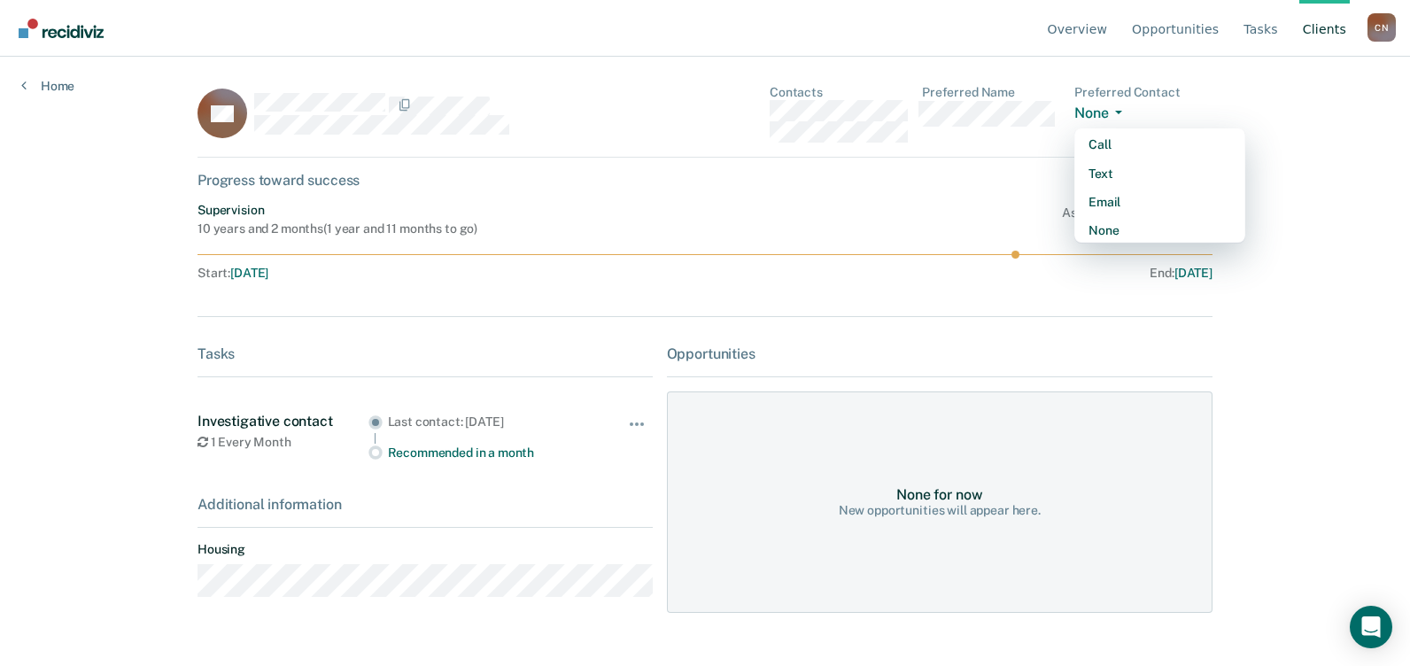
click at [1042, 166] on div "BQ Contacts Preferred Name Preferred Contact None Call Text Email None Progress…" at bounding box center [705, 359] width 1015 height 549
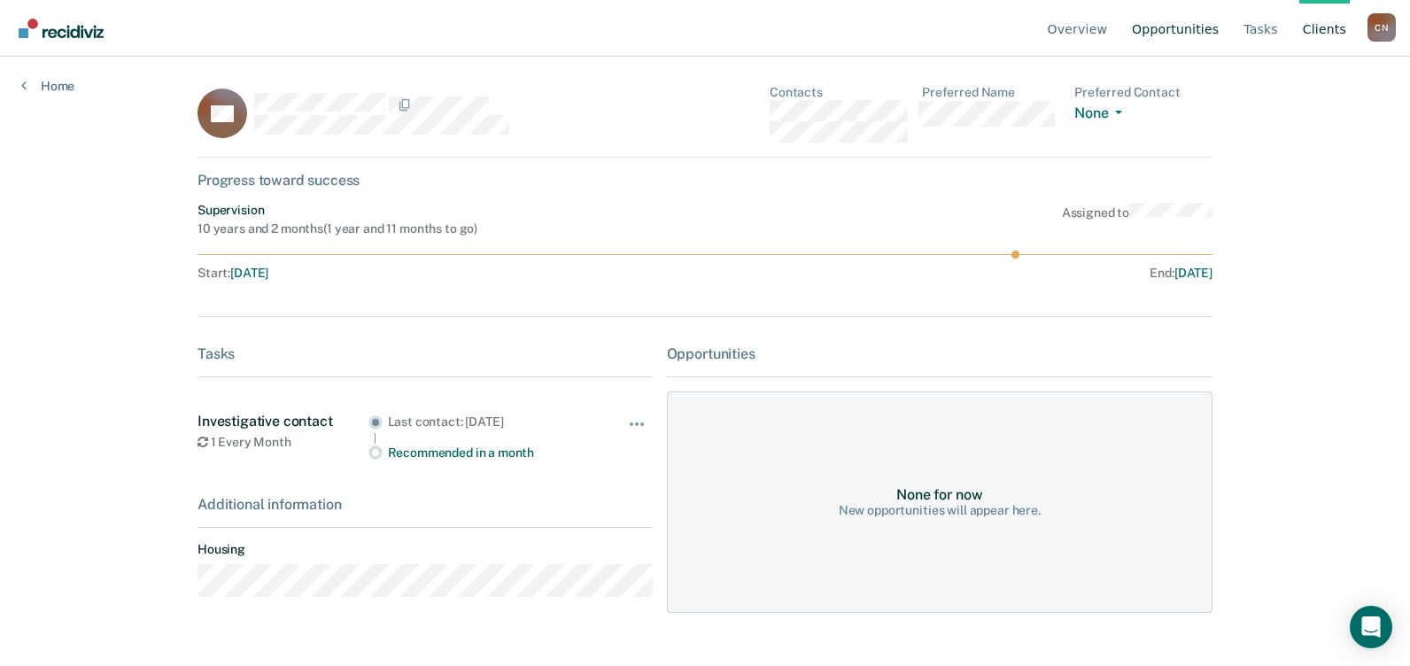
click at [1198, 30] on link "Opportunities" at bounding box center [1176, 28] width 94 height 57
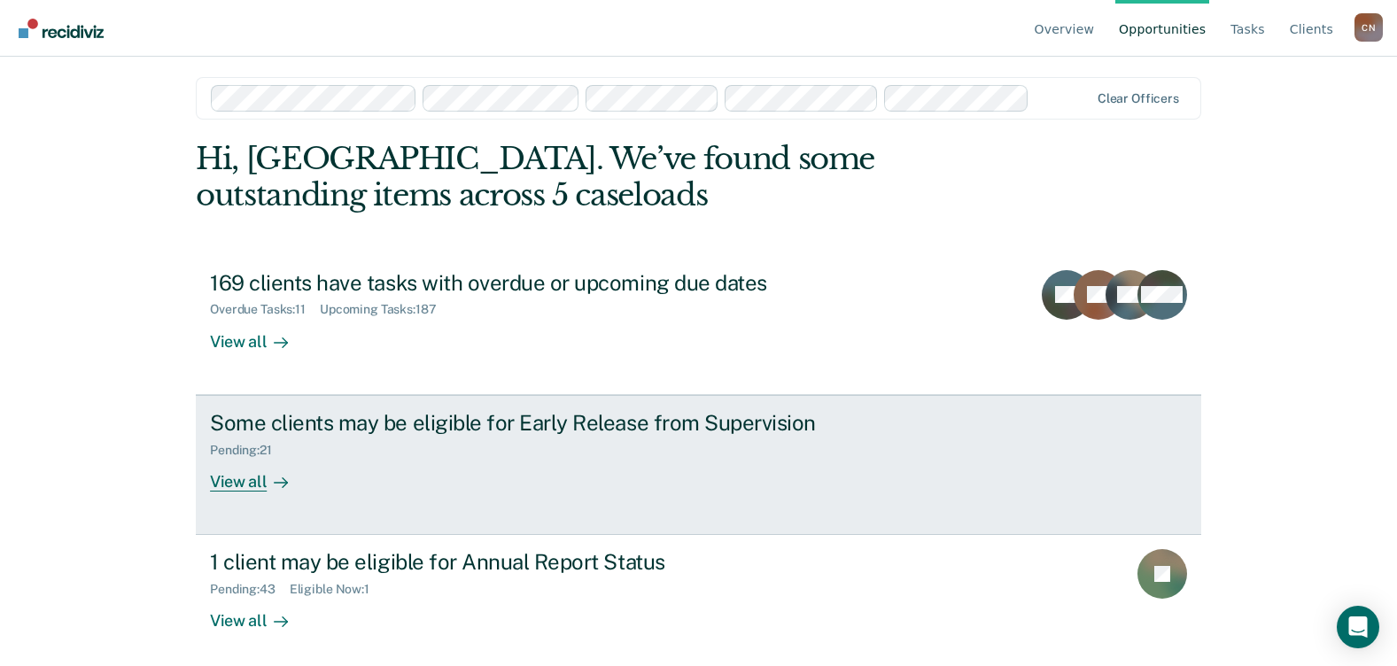
scroll to position [16, 0]
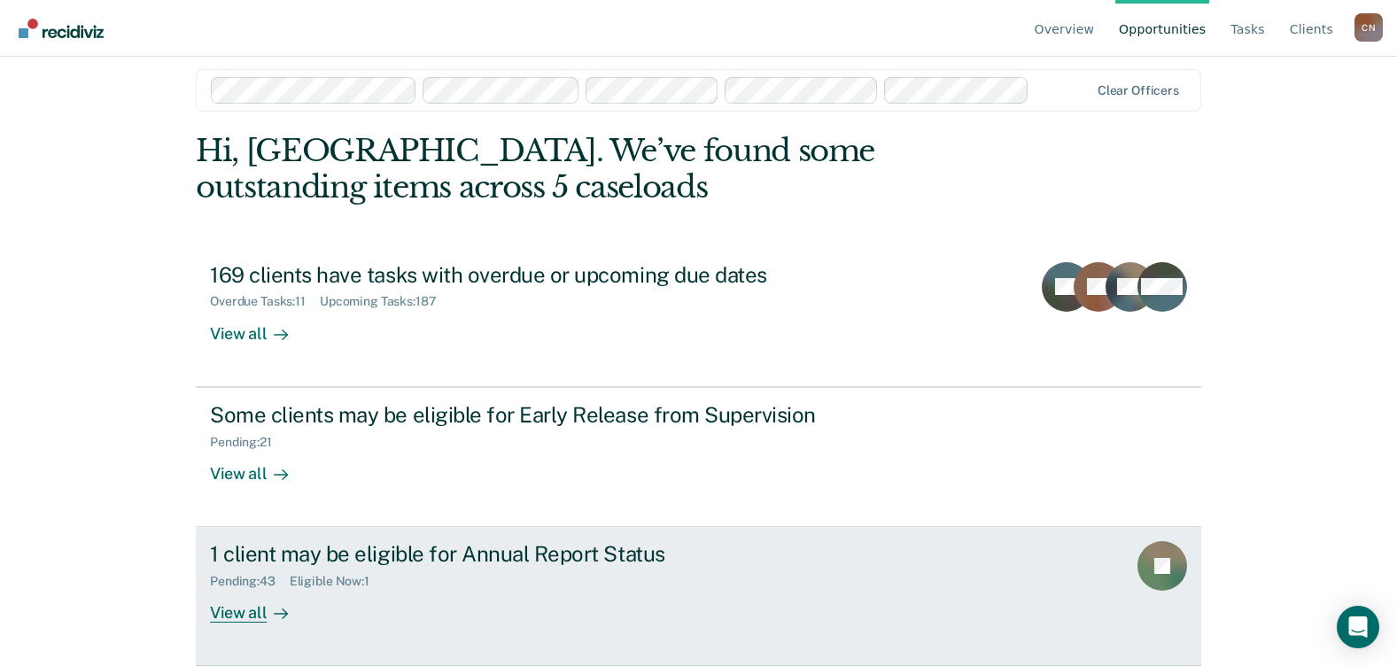
click at [228, 616] on div "View all" at bounding box center [259, 606] width 99 height 35
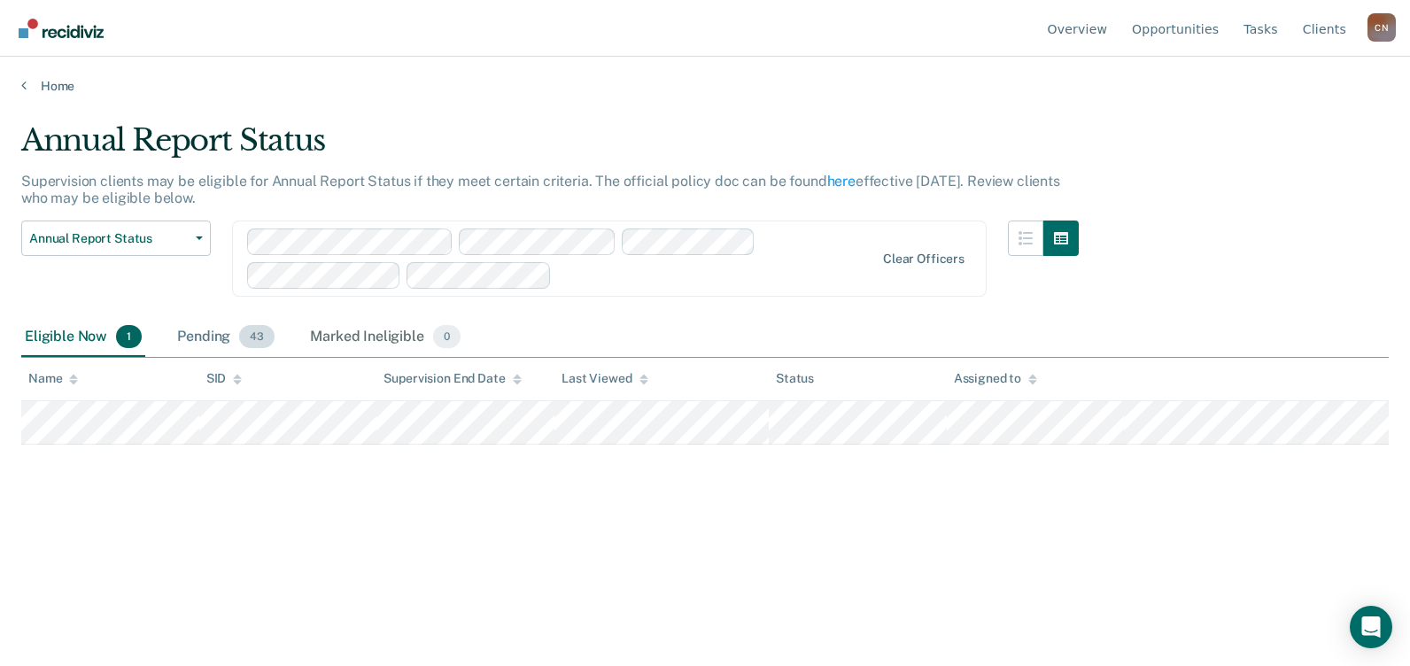
click at [218, 333] on div "Pending 43" at bounding box center [226, 337] width 105 height 39
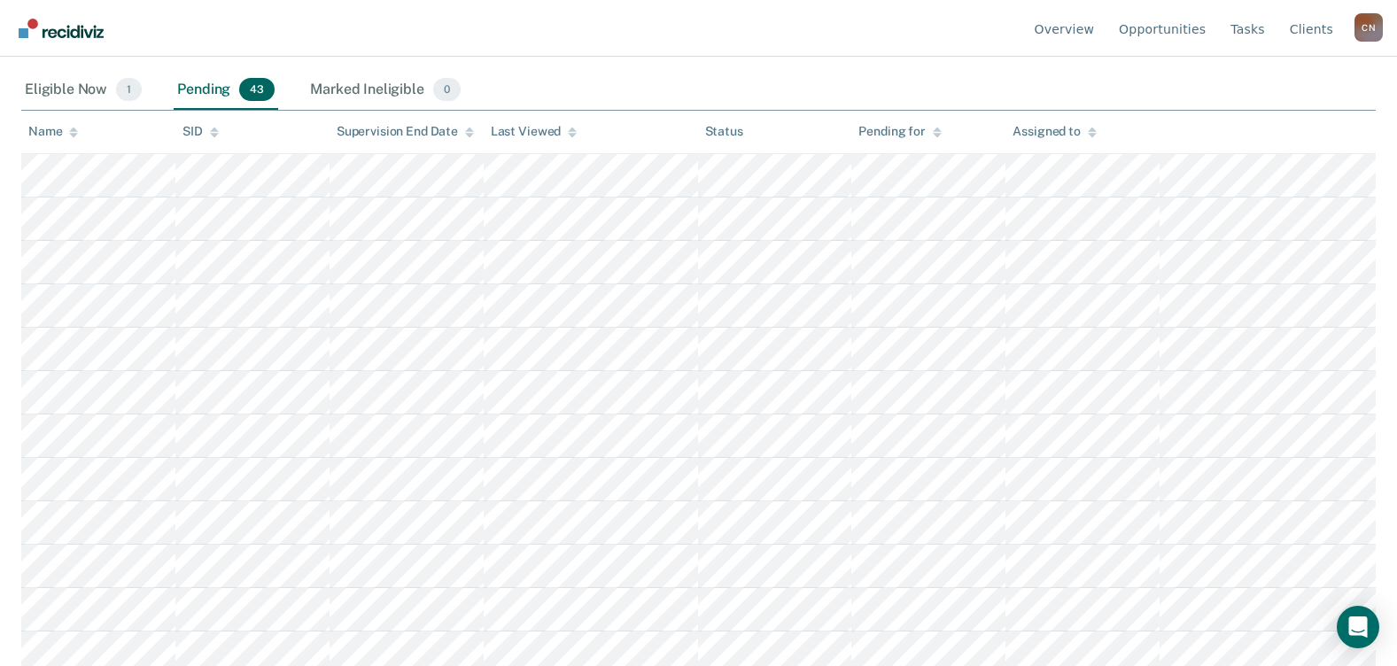
scroll to position [96, 0]
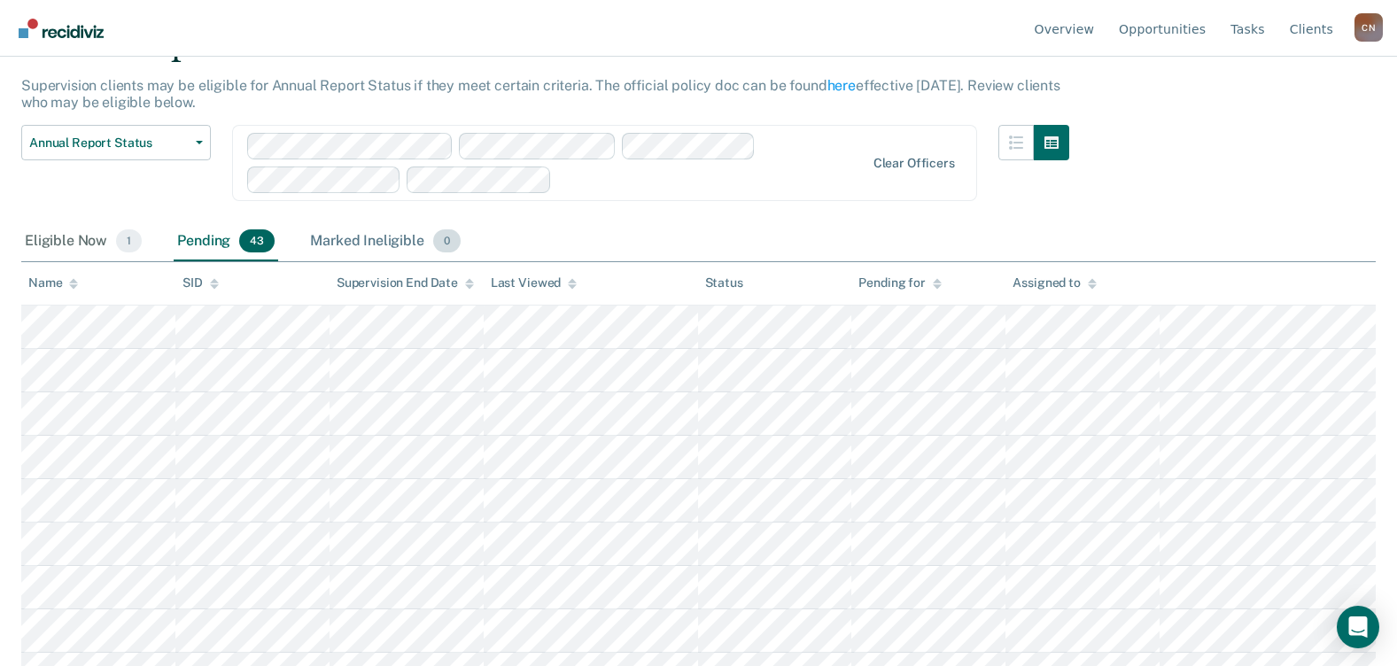
click at [339, 245] on div "Marked Ineligible 0" at bounding box center [386, 241] width 158 height 39
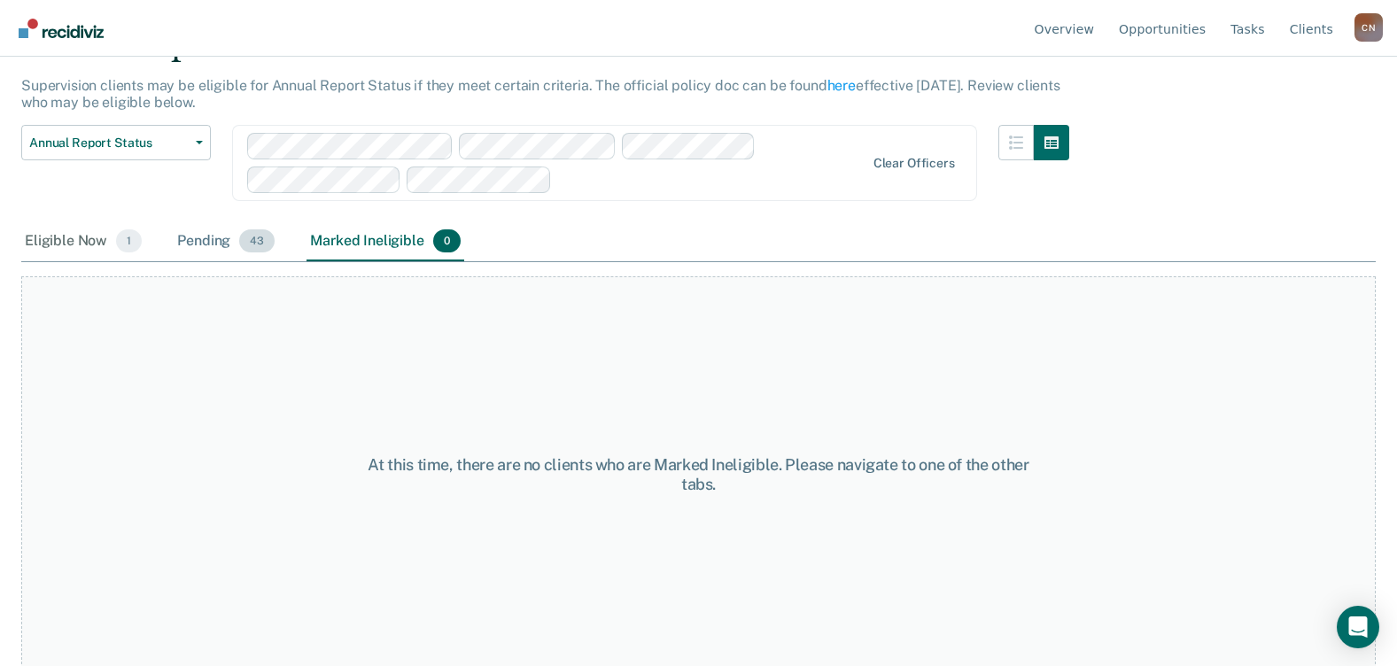
click at [197, 245] on div "Pending 43" at bounding box center [226, 241] width 105 height 39
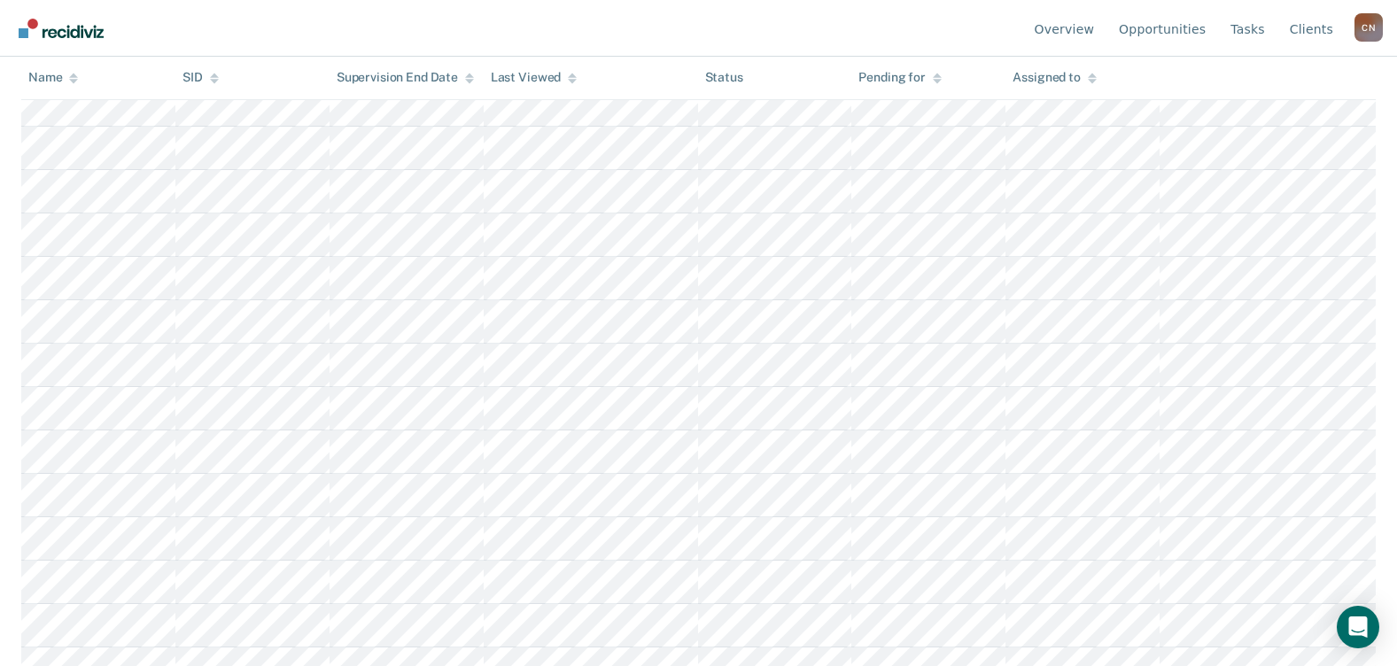
scroll to position [273, 0]
